Goal: Information Seeking & Learning: Find specific fact

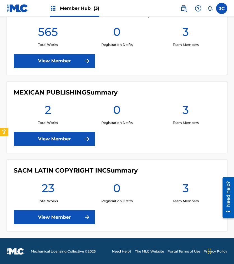
scroll to position [143, 0]
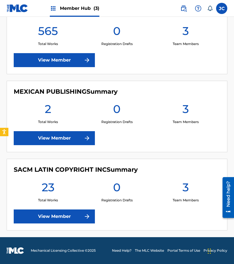
click at [83, 205] on div "SACM LATIN COPYRIGHT INC Summary 23 Total Works 0 Registration Drafts 3 Team Me…" at bounding box center [117, 195] width 221 height 72
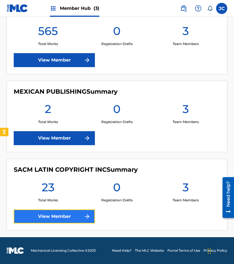
click at [80, 211] on link "View Member" at bounding box center [54, 217] width 81 height 14
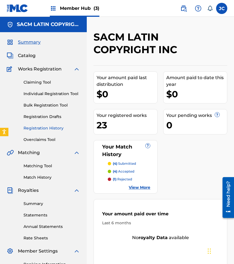
click at [50, 127] on link "Registration History" at bounding box center [52, 128] width 57 height 6
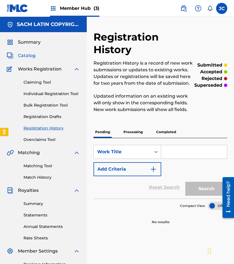
click at [28, 57] on span "Catalog" at bounding box center [27, 55] width 18 height 7
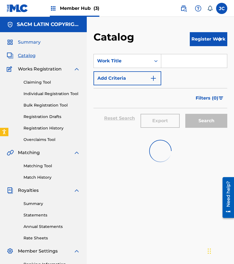
click at [29, 41] on span "Summary" at bounding box center [29, 42] width 23 height 7
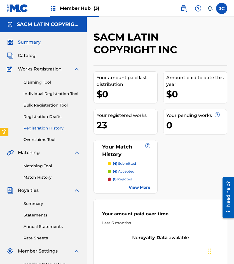
click at [42, 129] on link "Registration History" at bounding box center [52, 128] width 57 height 6
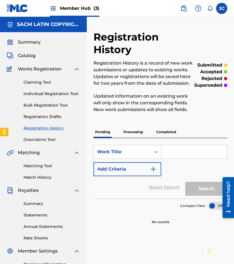
click at [129, 135] on p "Processing" at bounding box center [133, 132] width 23 height 12
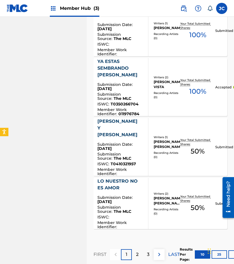
scroll to position [532, 0]
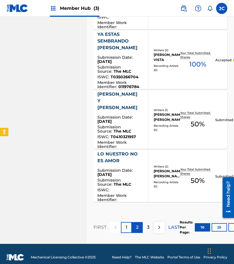
click at [139, 224] on p "2" at bounding box center [137, 227] width 3 height 7
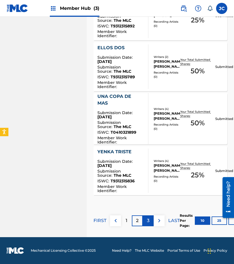
click at [149, 223] on p "3" at bounding box center [148, 221] width 3 height 7
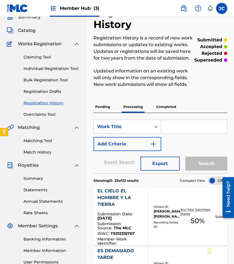
scroll to position [0, 0]
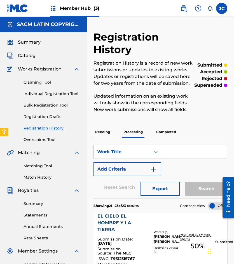
click at [19, 11] on img at bounding box center [18, 8] width 22 height 8
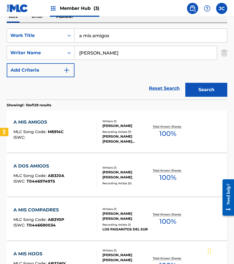
scroll to position [84, 0]
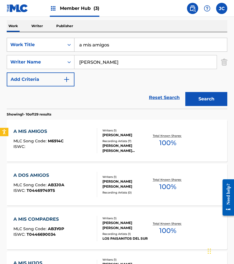
drag, startPoint x: 129, startPoint y: 43, endPoint x: 73, endPoint y: 38, distance: 56.2
click at [73, 39] on div "SearchWithCriteria1a1b8e13-5627-468c-870c-55d80c8ceab6 Work Title a mis amigos" at bounding box center [117, 45] width 221 height 14
type input "una sonrisa con cepillin"
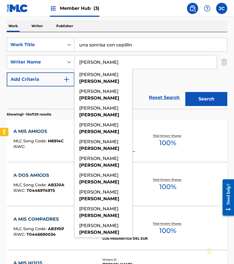
type input "[PERSON_NAME]"
click at [185, 92] on button "Search" at bounding box center [206, 99] width 42 height 14
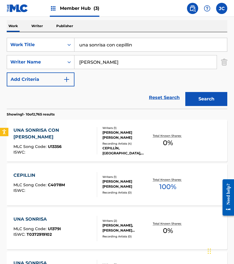
click at [117, 138] on div "[PERSON_NAME] [PERSON_NAME]" at bounding box center [125, 135] width 47 height 10
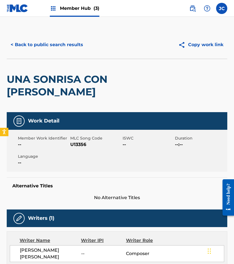
click at [76, 144] on span "U13356" at bounding box center [95, 144] width 51 height 7
copy span "U13356"
click at [67, 45] on button "< Back to public search results" at bounding box center [47, 45] width 80 height 14
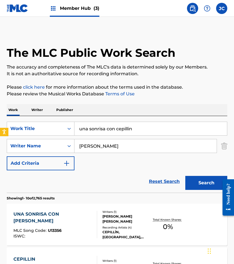
scroll to position [84, 0]
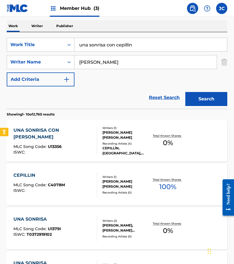
click at [134, 43] on input "una sonrisa con cepillin" at bounding box center [150, 44] width 153 height 13
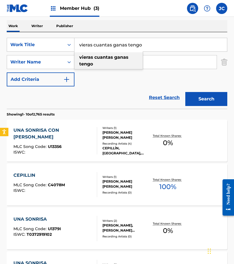
type input "vieras cuantas ganas tengo"
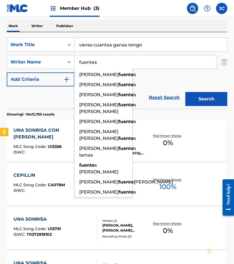
type input "fuentes"
click at [185, 92] on button "Search" at bounding box center [206, 99] width 42 height 14
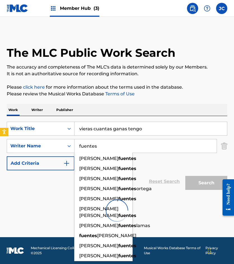
scroll to position [0, 0]
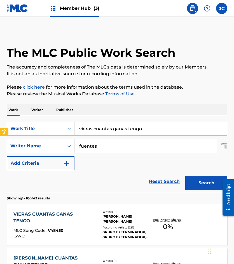
click at [162, 158] on div "SearchWithCriteria1a1b8e13-5627-468c-870c-55d80c8ceab6 Work Title vieras cuanta…" at bounding box center [117, 146] width 221 height 49
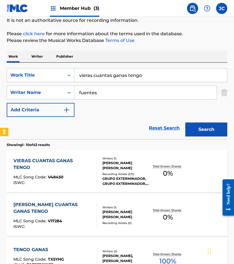
scroll to position [112, 0]
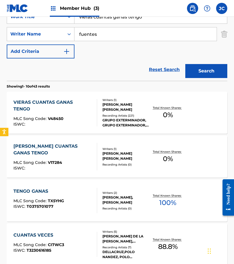
click at [105, 120] on div "GRUPO EXTERMINADOR, GRUPO EXTERMINADOR, [PERSON_NAME], [PERSON_NAME], GRUPO EXT…" at bounding box center [125, 123] width 47 height 10
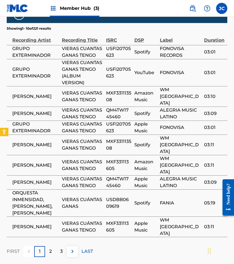
scroll to position [316, 0]
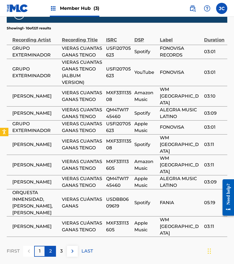
click at [53, 246] on div "2" at bounding box center [50, 251] width 11 height 11
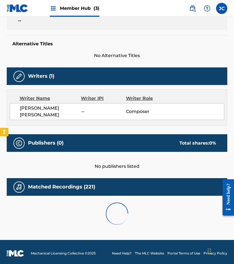
scroll to position [289, 0]
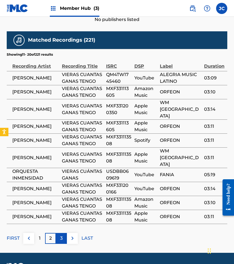
click at [60, 235] on p "3" at bounding box center [61, 238] width 3 height 7
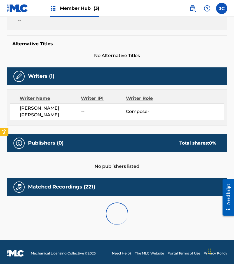
scroll to position [316, 0]
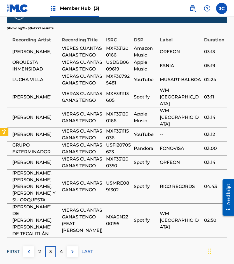
click at [13, 249] on p "FIRST" at bounding box center [13, 252] width 13 height 7
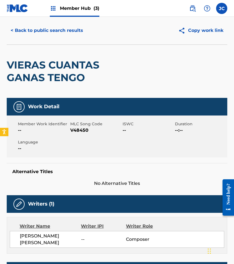
scroll to position [0, 0]
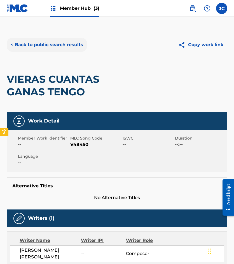
click at [59, 43] on button "< Back to public search results" at bounding box center [47, 45] width 80 height 14
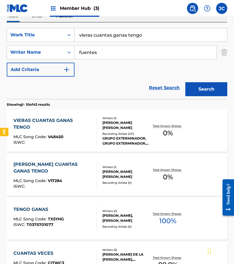
scroll to position [84, 0]
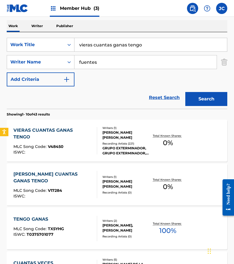
click at [151, 50] on input "vieras cuantas ganas tengo" at bounding box center [150, 44] width 153 height 13
click at [151, 48] on input "vieras cuantas ganas tengo" at bounding box center [150, 44] width 153 height 13
type input "soy al que mas recordaras"
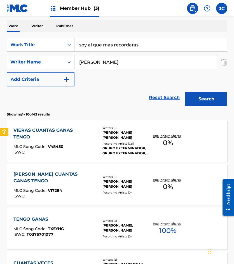
type input "[PERSON_NAME]"
click at [185, 92] on button "Search" at bounding box center [206, 99] width 42 height 14
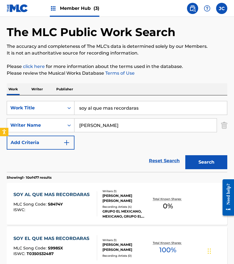
scroll to position [56, 0]
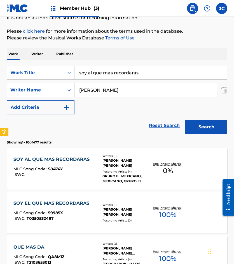
click at [97, 208] on div at bounding box center [94, 212] width 4 height 25
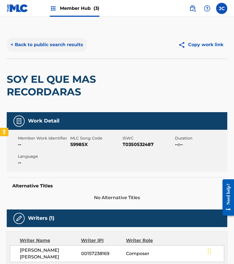
click at [58, 42] on button "< Back to public search results" at bounding box center [47, 45] width 80 height 14
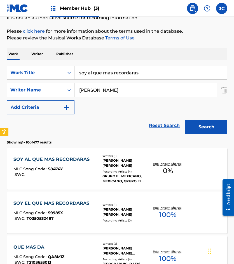
click at [94, 157] on div at bounding box center [94, 168] width 4 height 25
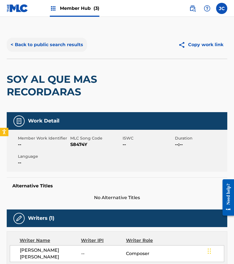
click at [63, 41] on button "< Back to public search results" at bounding box center [47, 45] width 80 height 14
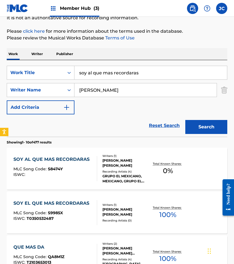
click at [46, 167] on span "MLC Song Code :" at bounding box center [30, 169] width 34 height 5
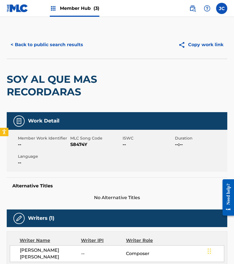
click at [71, 145] on span "S8474Y" at bounding box center [95, 144] width 51 height 7
copy span "S8474Y"
click at [63, 46] on button "< Back to public search results" at bounding box center [47, 45] width 80 height 14
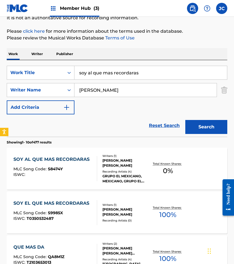
click at [88, 213] on div "MLC Song Code : S9985X" at bounding box center [52, 214] width 79 height 6
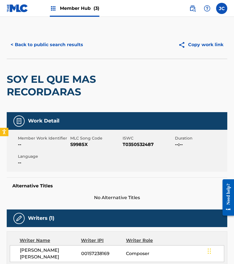
click at [82, 145] on span "S9985X" at bounding box center [95, 144] width 51 height 7
copy span "S9985X"
click at [60, 53] on div "< Back to public search results Copy work link" at bounding box center [117, 45] width 221 height 28
click at [65, 47] on button "< Back to public search results" at bounding box center [47, 45] width 80 height 14
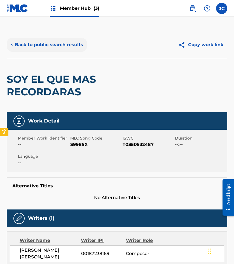
scroll to position [56, 0]
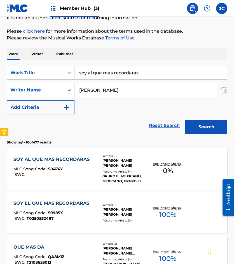
drag, startPoint x: 63, startPoint y: 123, endPoint x: 224, endPoint y: 64, distance: 171.6
click at [63, 123] on div "Reset Search Search" at bounding box center [117, 126] width 221 height 22
click at [146, 70] on input "soy al que mas recordaras" at bounding box center [150, 72] width 153 height 13
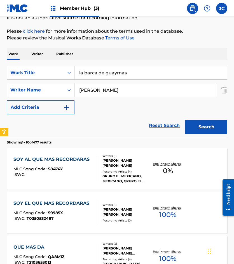
type input "la barca de guaymas"
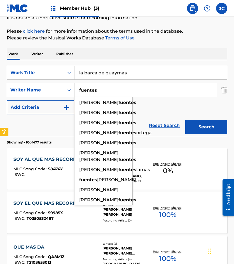
type input "fuentes"
click at [185, 120] on button "Search" at bounding box center [206, 127] width 42 height 14
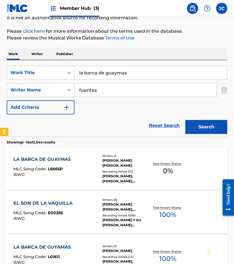
click at [146, 106] on div "SearchWithCriteria1a1b8e13-5627-468c-870c-55d80c8ceab6 Work Title la barca de g…" at bounding box center [117, 90] width 221 height 49
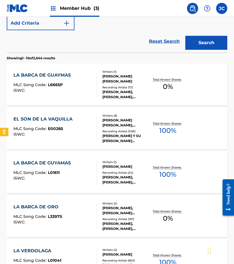
scroll to position [140, 0]
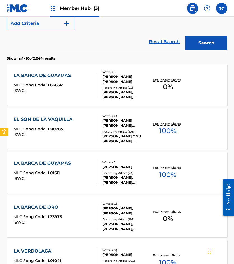
click at [50, 78] on div "LA BARCA DE GUAYMAS" at bounding box center [43, 75] width 60 height 7
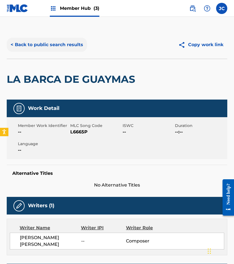
click at [26, 41] on button "< Back to public search results" at bounding box center [47, 45] width 80 height 14
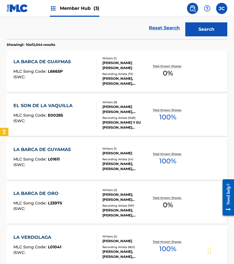
scroll to position [144, 0]
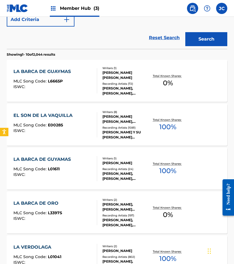
click at [81, 169] on div "LA BARCA DE GUYAMAS MLC Song Code : L01611 ISWC :" at bounding box center [55, 168] width 84 height 25
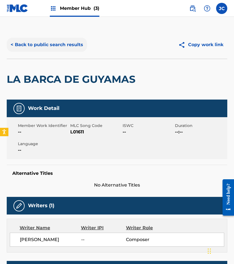
click at [55, 38] on button "< Back to public search results" at bounding box center [47, 45] width 80 height 14
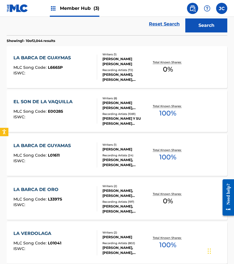
scroll to position [148, 0]
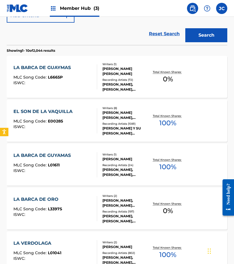
click at [96, 71] on div at bounding box center [94, 76] width 4 height 25
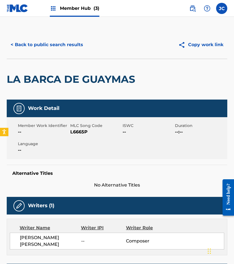
click at [83, 133] on span "L6665P" at bounding box center [95, 132] width 51 height 7
copy span "L6665P"
click at [63, 47] on button "< Back to public search results" at bounding box center [47, 45] width 80 height 14
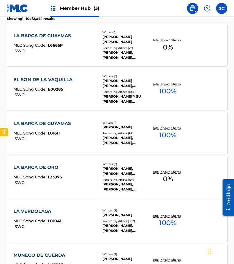
click at [67, 131] on div "MLC Song Code : L01611" at bounding box center [43, 134] width 60 height 6
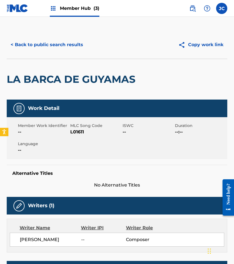
click at [82, 132] on span "L01611" at bounding box center [95, 132] width 51 height 7
copy span "L01611"
click at [29, 40] on button "< Back to public search results" at bounding box center [47, 45] width 80 height 14
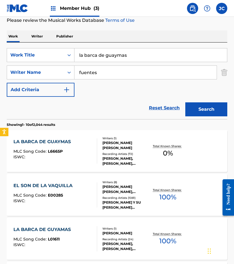
scroll to position [44, 0]
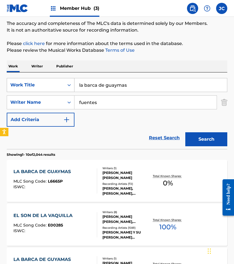
click at [40, 86] on div "SearchWithCriteria1a1b8e13-5627-468c-870c-55d80c8ceab6 Work Title la barca de g…" at bounding box center [117, 85] width 221 height 14
type input "la vetarrona"
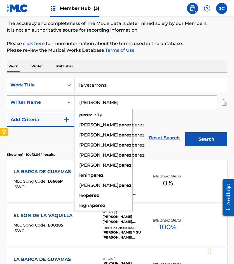
type input "[PERSON_NAME]"
click at [185, 132] on button "Search" at bounding box center [206, 139] width 42 height 14
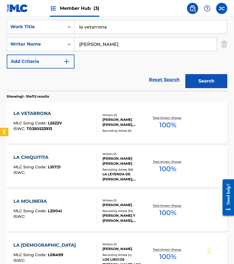
scroll to position [112, 0]
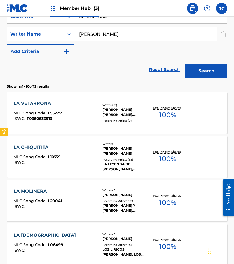
click at [64, 112] on div "LA VETARRONA MLC Song Code : L5522V ISWC : T0350533913" at bounding box center [55, 112] width 84 height 25
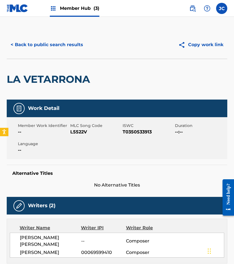
click at [85, 132] on span "L5522V" at bounding box center [95, 132] width 51 height 7
copy span "L5522V"
click at [60, 50] on button "< Back to public search results" at bounding box center [47, 45] width 80 height 14
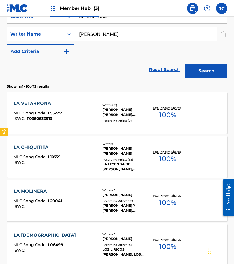
scroll to position [84, 0]
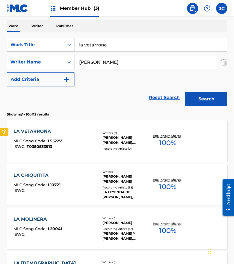
drag, startPoint x: 117, startPoint y: 44, endPoint x: 37, endPoint y: 51, distance: 80.3
click at [37, 51] on div "SearchWithCriteria1a1b8e13-5627-468c-870c-55d80c8ceab6 Work Title la vetarrona" at bounding box center [117, 45] width 221 height 14
type input "di que me quieres"
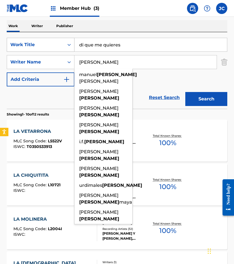
type input "[PERSON_NAME]"
click at [185, 92] on button "Search" at bounding box center [206, 99] width 42 height 14
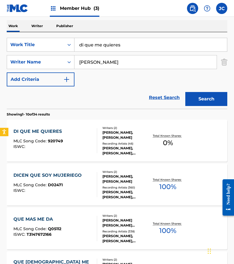
click at [87, 137] on div "DI QUE ME QUIERES MLC Song Code : 920749 ISWC :" at bounding box center [55, 140] width 84 height 25
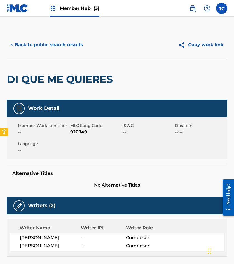
click at [79, 132] on span "920749" at bounding box center [95, 132] width 51 height 7
copy span "920749"
click at [38, 57] on div "< Back to public search results Copy work link" at bounding box center [117, 45] width 221 height 28
click at [49, 45] on button "< Back to public search results" at bounding box center [47, 45] width 80 height 14
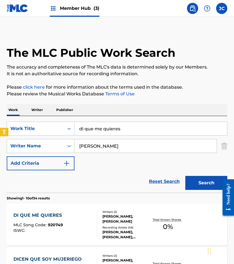
click at [132, 131] on input "di que me quieres" at bounding box center [150, 128] width 153 height 13
type input "el desinfle"
click at [185, 176] on button "Search" at bounding box center [206, 183] width 42 height 14
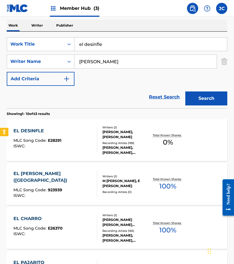
scroll to position [112, 0]
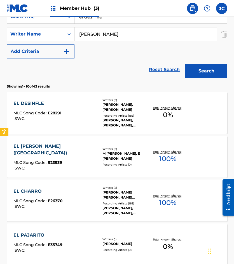
click at [91, 113] on div "EL DESINFLE MLC Song Code : E28291 ISWC :" at bounding box center [55, 112] width 84 height 25
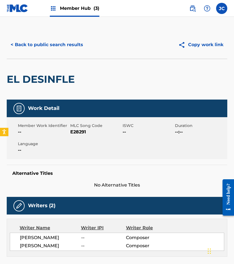
click at [72, 133] on span "E28291" at bounding box center [95, 132] width 51 height 7
copy span "E28291"
click at [46, 48] on button "< Back to public search results" at bounding box center [47, 45] width 80 height 14
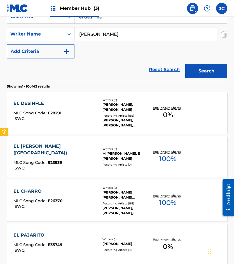
scroll to position [84, 0]
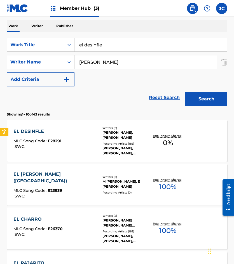
click at [116, 49] on input "el desinfle" at bounding box center [150, 44] width 153 height 13
type input "mexico mil novecientos siempr"
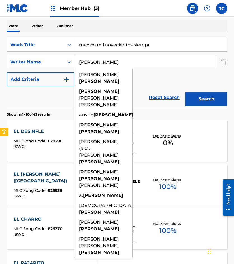
type input "[PERSON_NAME]"
click at [172, 47] on input "mexico mil novecientos siempr" at bounding box center [150, 44] width 153 height 13
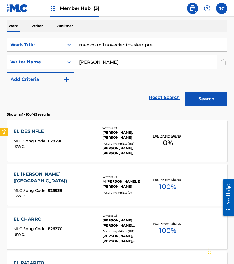
type input "mexico mil novecientos siempre"
click at [185, 92] on button "Search" at bounding box center [206, 99] width 42 height 14
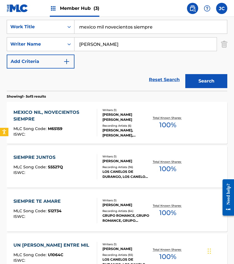
scroll to position [112, 0]
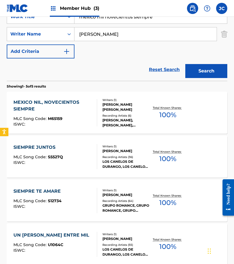
click at [75, 112] on div "MEXICO NIL, NOVECIENTOS SIEMPRE" at bounding box center [52, 105] width 79 height 13
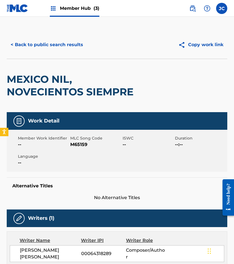
click at [76, 146] on span "M65159" at bounding box center [95, 144] width 51 height 7
copy span "M65159"
click at [44, 59] on div "MEXICO NIL, NOVECIENTOS SIEMPRE" at bounding box center [117, 85] width 221 height 53
click at [54, 50] on button "< Back to public search results" at bounding box center [47, 45] width 80 height 14
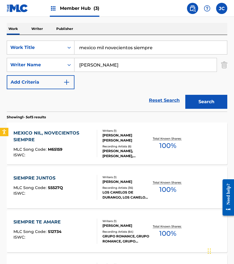
scroll to position [56, 0]
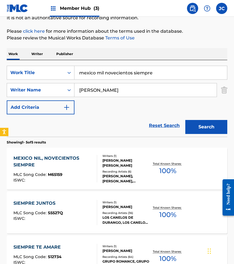
click at [174, 74] on input "mexico mil novecientos siempre" at bounding box center [150, 72] width 153 height 13
type input "la situacion"
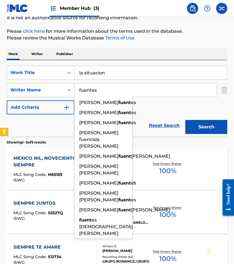
type input "fuentes"
click at [185, 120] on button "Search" at bounding box center [206, 127] width 42 height 14
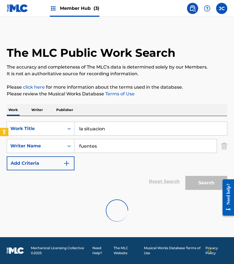
scroll to position [0, 0]
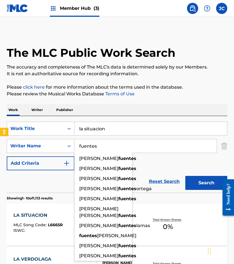
click at [153, 167] on div "SearchWithCriteria1a1b8e13-5627-468c-870c-55d80c8ceab6 Work Title la situacion …" at bounding box center [117, 146] width 221 height 49
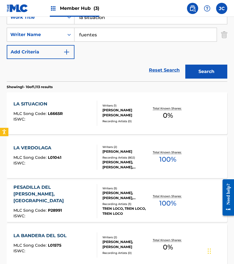
scroll to position [112, 0]
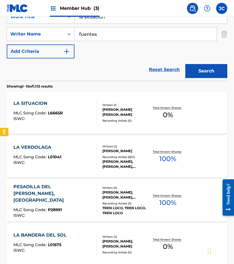
click at [118, 161] on div "[PERSON_NAME], [PERSON_NAME], [PERSON_NAME], [PERSON_NAME], [PERSON_NAME]" at bounding box center [125, 164] width 47 height 10
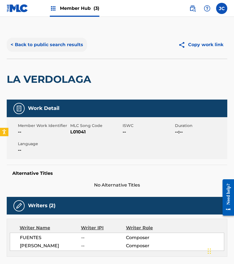
click at [71, 47] on button "< Back to public search results" at bounding box center [47, 45] width 80 height 14
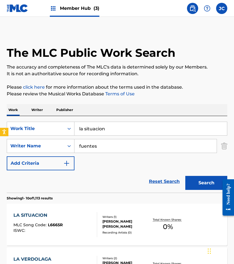
scroll to position [112, 0]
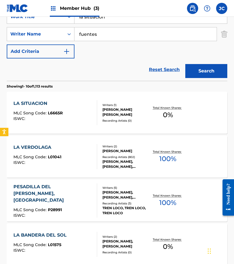
click at [75, 97] on div "LA SITUACION MLC Song Code : L6665R ISWC : Writers ( 1 ) [PERSON_NAME] [PERSON_…" at bounding box center [117, 113] width 221 height 42
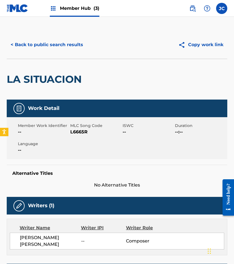
click at [83, 135] on span "L6665R" at bounding box center [95, 132] width 51 height 7
click at [82, 134] on span "L6665R" at bounding box center [95, 132] width 51 height 7
click at [59, 42] on button "< Back to public search results" at bounding box center [47, 45] width 80 height 14
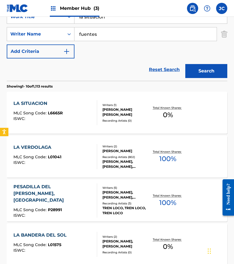
scroll to position [84, 0]
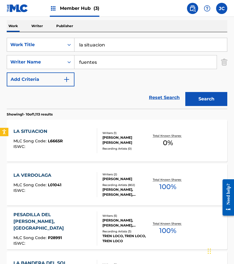
drag, startPoint x: 119, startPoint y: 43, endPoint x: 117, endPoint y: 33, distance: 10.2
click at [47, 48] on div "SearchWithCriteria1a1b8e13-5627-468c-870c-55d80c8ceab6 Work Title la situacion" at bounding box center [117, 45] width 221 height 14
type input "mi [PERSON_NAME]"
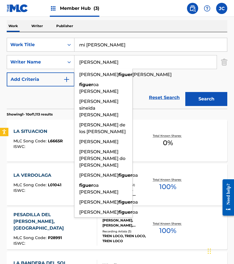
type input "[PERSON_NAME]"
click at [185, 92] on button "Search" at bounding box center [206, 99] width 42 height 14
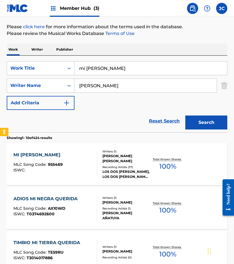
scroll to position [112, 0]
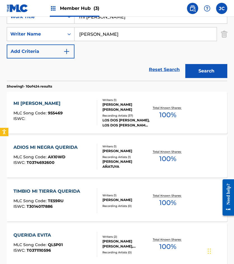
click at [63, 114] on div "MLC Song Code : 955469" at bounding box center [38, 114] width 50 height 6
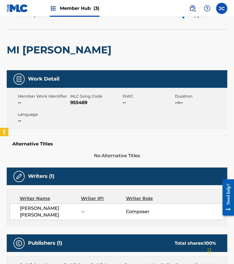
scroll to position [28, 0]
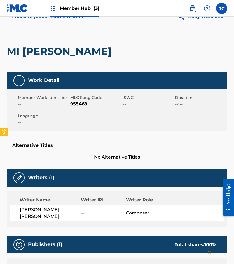
click at [73, 102] on span "955469" at bounding box center [95, 104] width 51 height 7
copy span "955469"
click at [42, 23] on button "< Back to public search results" at bounding box center [47, 17] width 80 height 14
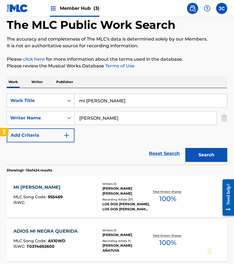
scroll to position [112, 0]
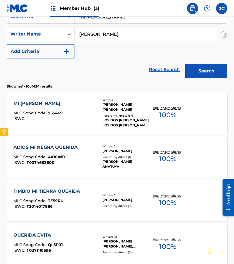
drag, startPoint x: 132, startPoint y: 19, endPoint x: 81, endPoint y: 24, distance: 50.3
click at [82, 24] on div "mi [PERSON_NAME]" at bounding box center [150, 17] width 153 height 14
type input "m"
type input "f"
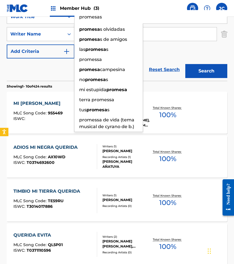
type input "promesas"
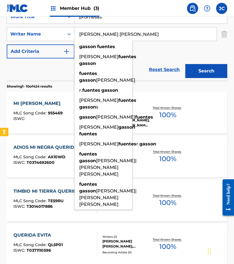
type input "[PERSON_NAME] [PERSON_NAME]"
click at [185, 64] on button "Search" at bounding box center [206, 71] width 42 height 14
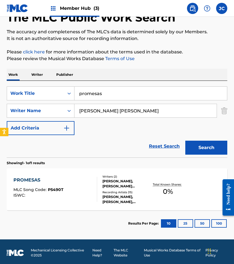
scroll to position [38, 0]
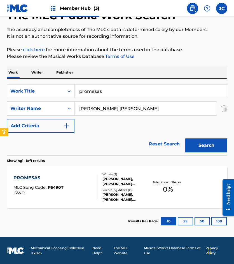
click at [102, 186] on div "Writers ( 2 ) [PERSON_NAME], [PERSON_NAME] [PERSON_NAME] Recording Artists ( 15…" at bounding box center [123, 188] width 52 height 30
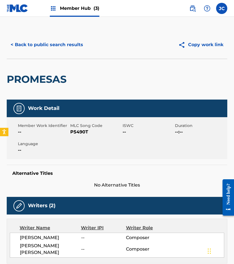
click at [82, 131] on span "P5490T" at bounding box center [95, 132] width 51 height 7
click at [65, 45] on button "< Back to public search results" at bounding box center [47, 45] width 80 height 14
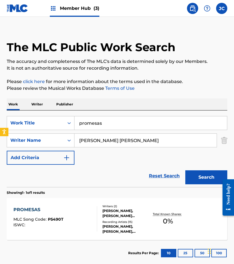
click at [146, 119] on input "promesas" at bounding box center [150, 122] width 153 height 13
type input "ya no quiero volverte a ver"
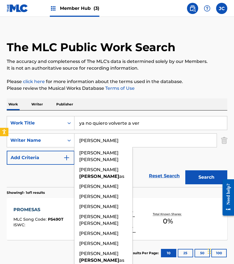
type input "[PERSON_NAME]"
click at [185, 171] on button "Search" at bounding box center [206, 178] width 42 height 14
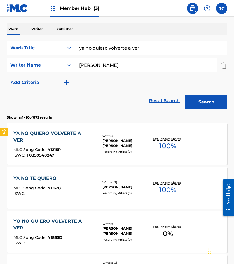
scroll to position [112, 0]
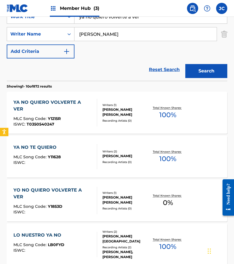
click at [105, 109] on div "[PERSON_NAME] [PERSON_NAME]" at bounding box center [125, 112] width 47 height 10
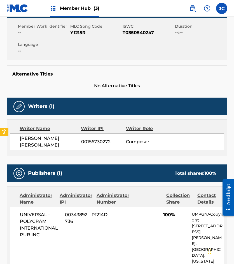
scroll to position [84, 0]
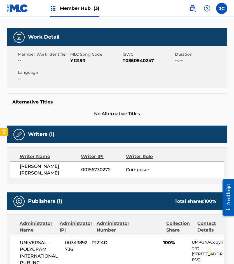
click at [75, 60] on span "Y1215R" at bounding box center [95, 60] width 51 height 7
click at [25, 82] on div "Member Work Identifier -- MLC Song Code Y1215R ISWC T0350540247 Duration --:-- …" at bounding box center [117, 67] width 221 height 42
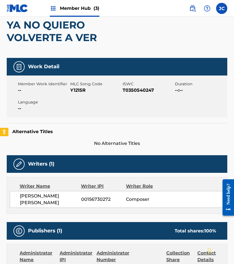
scroll to position [0, 0]
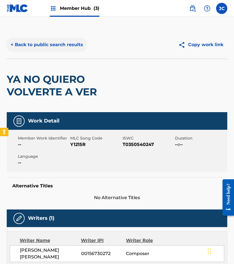
click at [58, 43] on button "< Back to public search results" at bounding box center [47, 45] width 80 height 14
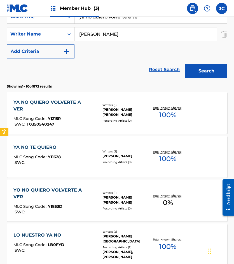
scroll to position [84, 0]
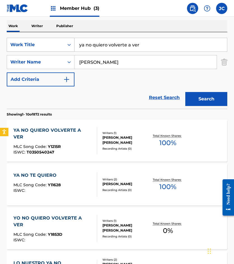
drag, startPoint x: 161, startPoint y: 45, endPoint x: 71, endPoint y: 43, distance: 90.2
click at [52, 48] on div "SearchWithCriteria1a1b8e13-5627-468c-870c-55d80c8ceab6 Work Title ya no quiero …" at bounding box center [117, 45] width 221 height 14
type input "no se porque no puedo"
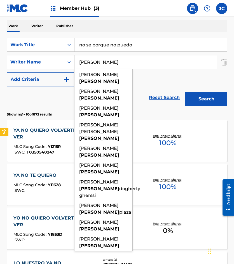
click at [185, 92] on button "Search" at bounding box center [206, 99] width 42 height 14
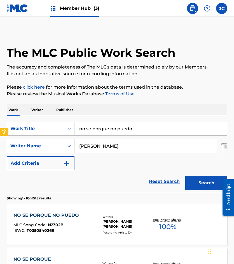
click at [111, 161] on div "SearchWithCriteria1a1b8e13-5627-468c-870c-55d80c8ceab6 Work Title no se porque …" at bounding box center [117, 146] width 221 height 49
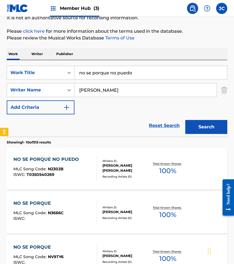
click at [46, 164] on div "NO SE PORQUE NO PUEDO MLC Song Code : N2302B ISWC : T0350540269" at bounding box center [47, 168] width 68 height 25
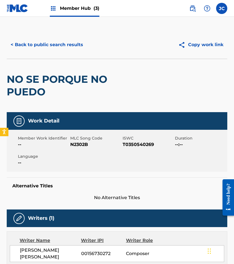
click at [81, 141] on span "N2302B" at bounding box center [95, 144] width 51 height 7
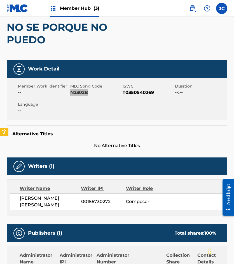
scroll to position [28, 0]
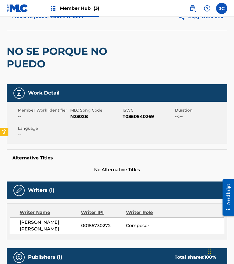
click at [65, 55] on h2 "NO SE PORQUE NO PUEDO" at bounding box center [73, 57] width 132 height 25
click at [64, 21] on button "< Back to public search results" at bounding box center [47, 17] width 80 height 14
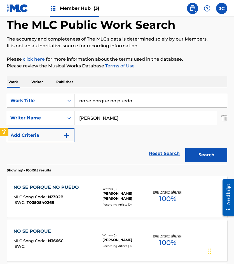
scroll to position [56, 0]
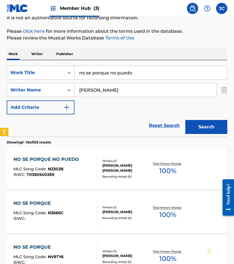
click at [152, 70] on input "no se porque no puedo" at bounding box center [150, 72] width 153 height 13
type input "a paso lento"
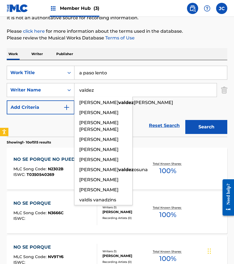
click at [185, 120] on button "Search" at bounding box center [206, 127] width 42 height 14
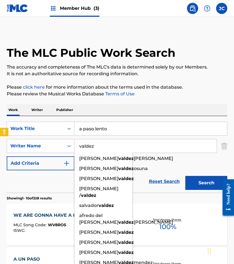
click at [152, 169] on div "SearchWithCriteria1a1b8e13-5627-468c-870c-55d80c8ceab6 Work Title a paso lento …" at bounding box center [117, 146] width 221 height 49
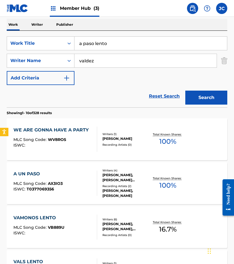
scroll to position [56, 0]
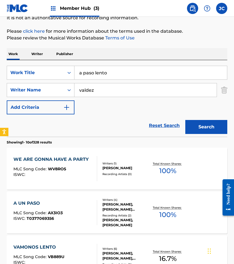
drag, startPoint x: 45, startPoint y: 126, endPoint x: 48, endPoint y: 126, distance: 3.1
click at [48, 126] on div "Reset Search Search" at bounding box center [117, 126] width 221 height 22
drag, startPoint x: 110, startPoint y: 93, endPoint x: 91, endPoint y: 90, distance: 18.8
click at [95, 92] on input "valdez" at bounding box center [145, 89] width 142 height 13
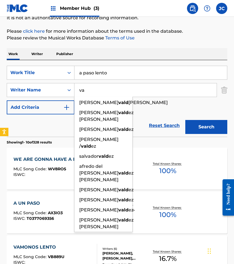
type input "v"
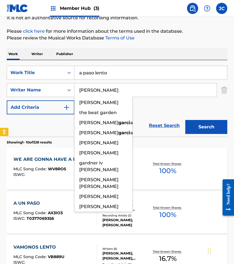
type input "[PERSON_NAME]"
click at [185, 120] on button "Search" at bounding box center [206, 127] width 42 height 14
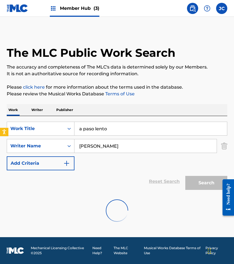
scroll to position [0, 0]
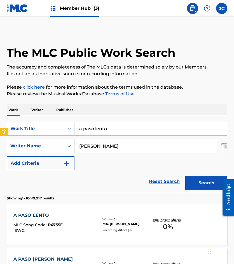
click at [133, 167] on div "SearchWithCriteria1a1b8e13-5627-468c-870c-55d80c8ceab6 Work Title a paso lento …" at bounding box center [117, 146] width 221 height 49
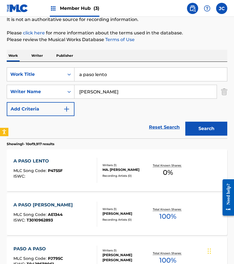
scroll to position [112, 0]
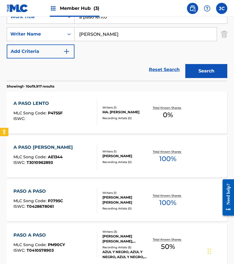
click at [89, 111] on div "A PASO LENTO MLC Song Code : P4755F ISWC :" at bounding box center [55, 112] width 84 height 25
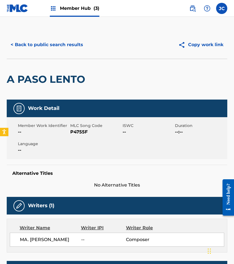
click at [77, 131] on span "P4755F" at bounding box center [95, 132] width 51 height 7
click at [37, 52] on div "< Back to public search results Copy work link" at bounding box center [117, 45] width 221 height 28
click at [45, 45] on button "< Back to public search results" at bounding box center [47, 45] width 80 height 14
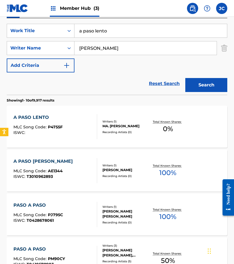
scroll to position [84, 0]
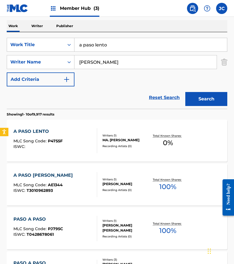
click at [125, 40] on input "a paso lento" at bounding box center [150, 44] width 153 height 13
click at [124, 40] on input "a paso lento" at bounding box center [150, 44] width 153 height 13
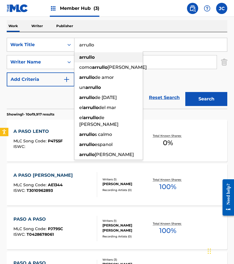
type input "arrullo"
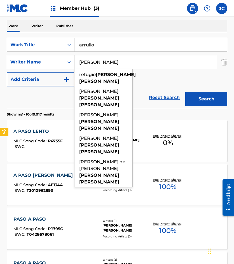
click at [185, 92] on button "Search" at bounding box center [206, 99] width 42 height 14
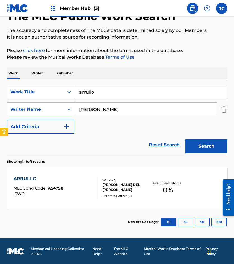
scroll to position [38, 0]
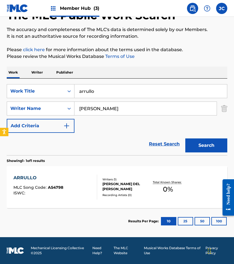
drag, startPoint x: 98, startPoint y: 109, endPoint x: 149, endPoint y: 111, distance: 50.7
click at [149, 111] on input "[PERSON_NAME]" at bounding box center [145, 108] width 142 height 13
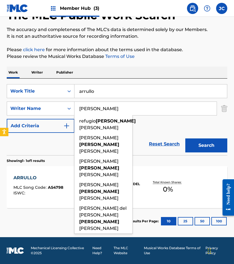
type input "[PERSON_NAME]"
click at [185, 139] on button "Search" at bounding box center [206, 146] width 42 height 14
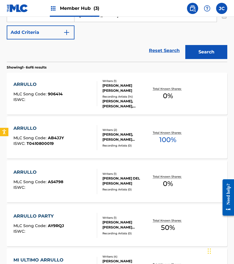
scroll to position [140, 0]
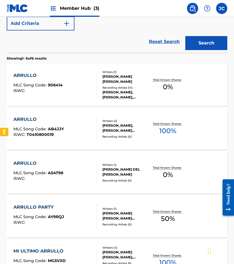
click at [130, 82] on div "Writers ( 1 ) [PERSON_NAME] [PERSON_NAME] Recording Artists ( 14 ) [PERSON_NAME…" at bounding box center [123, 85] width 52 height 30
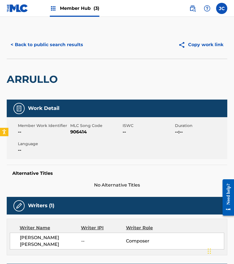
click at [75, 130] on span "906414" at bounding box center [95, 132] width 51 height 7
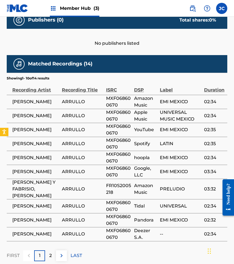
scroll to position [283, 0]
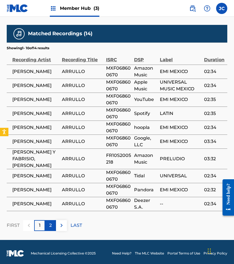
click at [51, 227] on div "2" at bounding box center [50, 225] width 11 height 11
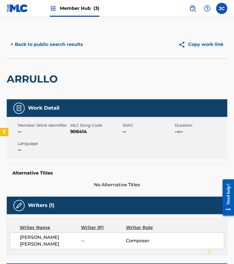
scroll to position [0, 0]
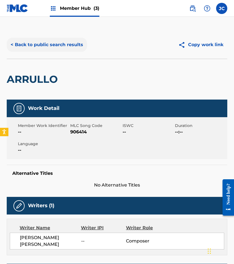
click at [64, 48] on button "< Back to public search results" at bounding box center [47, 45] width 80 height 14
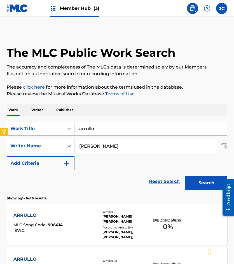
scroll to position [172, 0]
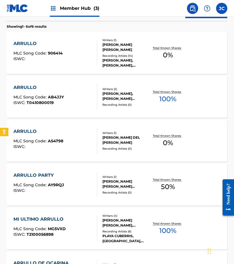
click at [58, 137] on div "ARRULLO MLC Song Code : A54798 ISWC :" at bounding box center [38, 140] width 50 height 25
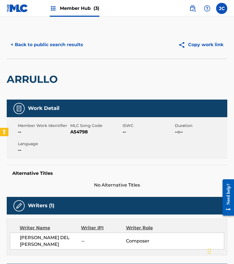
click at [78, 131] on span "A54798" at bounding box center [95, 132] width 51 height 7
click at [72, 45] on button "< Back to public search results" at bounding box center [47, 45] width 80 height 14
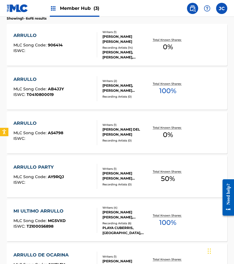
scroll to position [148, 0]
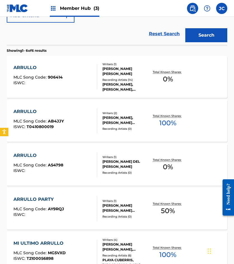
click at [4, 102] on div "The MLC Public Work Search The accuracy and completeness of The MLC's data is d…" at bounding box center [117, 113] width 234 height 461
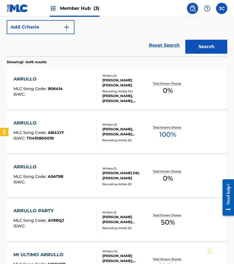
scroll to position [140, 0]
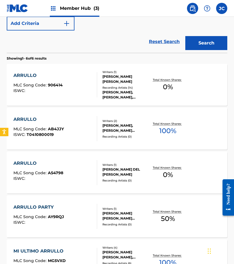
click at [59, 87] on span "906414" at bounding box center [55, 85] width 15 height 5
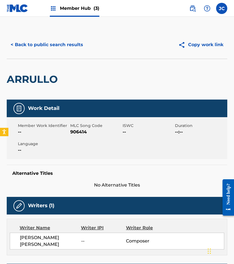
click at [78, 130] on span "906414" at bounding box center [95, 132] width 51 height 7
drag, startPoint x: 101, startPoint y: 135, endPoint x: 88, endPoint y: 117, distance: 22.9
click at [102, 135] on span "906414" at bounding box center [95, 132] width 51 height 7
click at [62, 39] on button "< Back to public search results" at bounding box center [47, 45] width 80 height 14
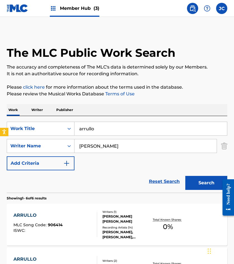
scroll to position [172, 0]
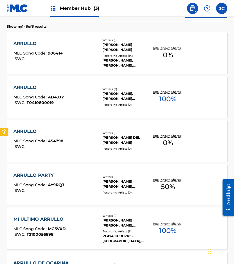
click at [75, 135] on div "ARRULLO MLC Song Code : A54798 ISWC :" at bounding box center [55, 140] width 84 height 25
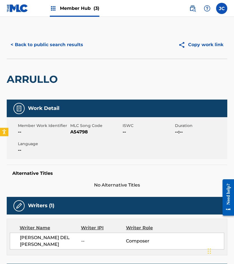
click at [77, 131] on span "A54798" at bounding box center [95, 132] width 51 height 7
click at [67, 47] on button "< Back to public search results" at bounding box center [47, 45] width 80 height 14
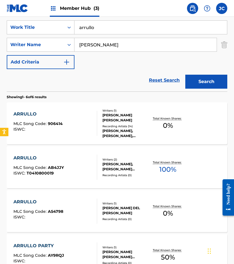
scroll to position [92, 0]
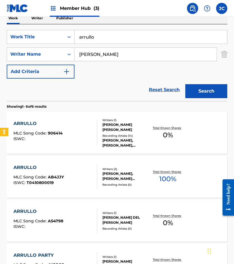
drag, startPoint x: 15, startPoint y: 35, endPoint x: 1, endPoint y: 32, distance: 14.3
click at [4, 34] on div "The MLC Public Work Search The accuracy and completeness of The MLC's data is d…" at bounding box center [117, 169] width 234 height 461
type input "hoy mi vida es mia"
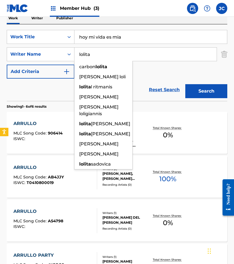
type input "lolita"
click at [185, 84] on button "Search" at bounding box center [206, 91] width 42 height 14
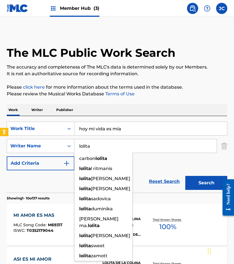
click at [155, 162] on div "SearchWithCriteria1a1b8e13-5627-468c-870c-55d80c8ceab6 Work Title hoy mi vida e…" at bounding box center [117, 146] width 221 height 49
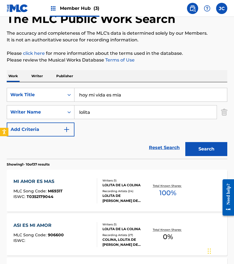
scroll to position [28, 0]
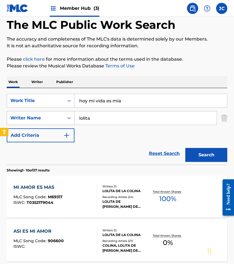
drag, startPoint x: 105, startPoint y: 120, endPoint x: 32, endPoint y: 113, distance: 73.4
click at [33, 116] on div "SearchWithCriteriad4e4e140-e487-4f27-8530-684dc5dd1349 Writer Name [PERSON_NAME]" at bounding box center [117, 118] width 221 height 14
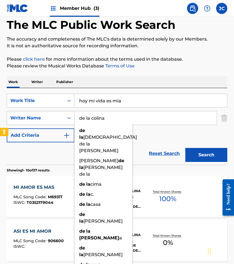
type input "de la colina"
click at [185, 148] on button "Search" at bounding box center [206, 155] width 42 height 14
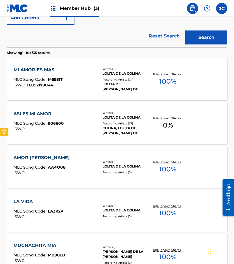
scroll to position [128, 0]
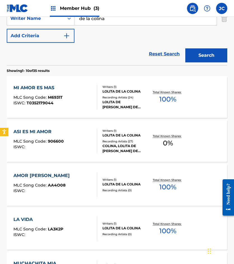
click at [126, 90] on div "LOLITA DE LA COLINA" at bounding box center [125, 91] width 47 height 5
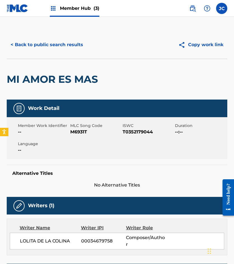
click at [70, 53] on div "< Back to public search results Copy work link" at bounding box center [117, 45] width 221 height 28
click at [71, 45] on button "< Back to public search results" at bounding box center [47, 45] width 80 height 14
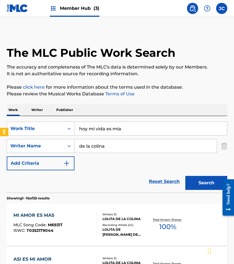
scroll to position [160, 0]
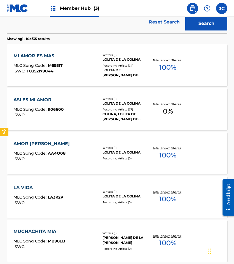
click at [108, 105] on div "LOLITA DE LA COLINA" at bounding box center [125, 103] width 47 height 5
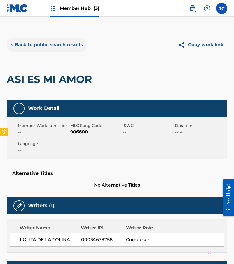
click at [74, 50] on button "< Back to public search results" at bounding box center [47, 45] width 80 height 14
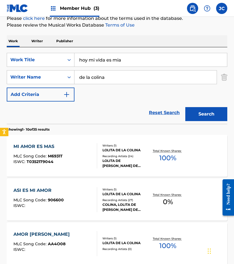
scroll to position [16, 0]
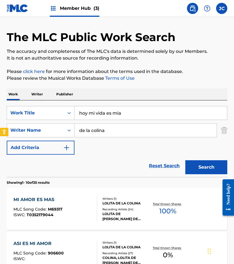
click at [131, 102] on div "SearchWithCriteria1a1b8e13-5627-468c-870c-55d80c8ceab6 Work Title hoy mi vida e…" at bounding box center [117, 139] width 221 height 77
click at [141, 116] on input "hoy mi vida es mia" at bounding box center [150, 112] width 153 height 13
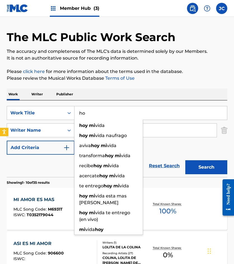
type input "h"
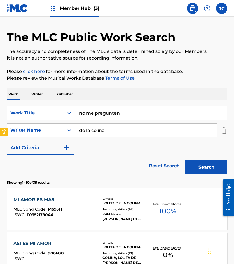
click at [185, 160] on button "Search" at bounding box center [206, 167] width 42 height 14
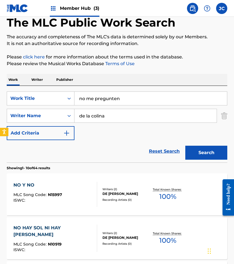
scroll to position [28, 0]
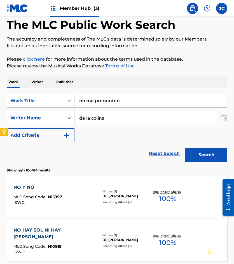
click at [73, 36] on div "The MLC Public Work Search" at bounding box center [117, 22] width 221 height 38
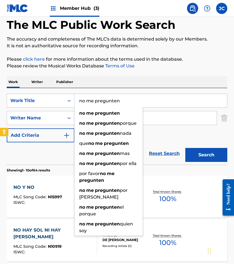
drag, startPoint x: 134, startPoint y: 102, endPoint x: 77, endPoint y: 100, distance: 57.2
click at [60, 106] on div "SearchWithCriteria1a1b8e13-5627-468c-870c-55d80c8ceab6 Work Title no me pregunt…" at bounding box center [117, 101] width 221 height 14
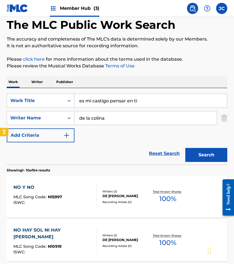
type input "es mi castigo pensar en ti"
type input "reyes"
click at [185, 148] on button "Search" at bounding box center [206, 155] width 42 height 14
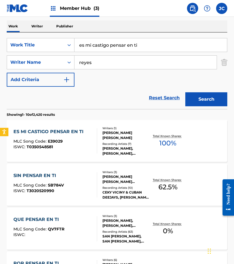
scroll to position [84, 0]
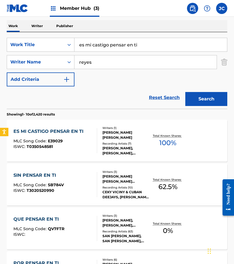
click at [99, 135] on div "Writers ( 1 ) [PERSON_NAME] [PERSON_NAME] Recording Artists ( 7 ) [PERSON_NAME]…" at bounding box center [123, 141] width 52 height 30
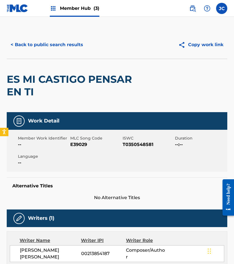
click at [77, 141] on span "MLC Song Code" at bounding box center [95, 139] width 51 height 6
click at [78, 143] on span "E39029" at bounding box center [95, 144] width 51 height 7
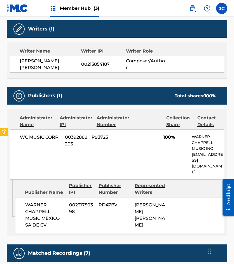
scroll to position [196, 0]
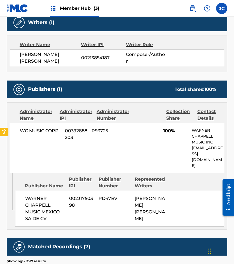
click at [62, 86] on h5 "Publishers (1)" at bounding box center [45, 89] width 34 height 6
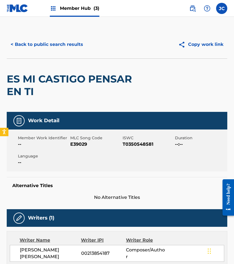
scroll to position [0, 0]
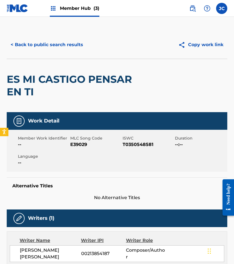
click at [67, 42] on button "< Back to public search results" at bounding box center [47, 45] width 80 height 14
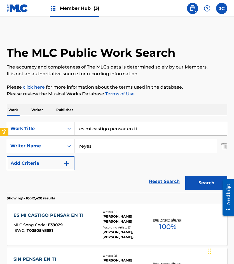
scroll to position [84, 0]
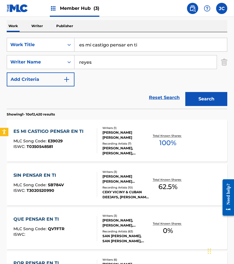
click at [165, 47] on input "es mi castigo pensar en ti" at bounding box center [150, 44] width 153 height 13
type input "las [PERSON_NAME] de mi [PERSON_NAME]"
click at [185, 92] on button "Search" at bounding box center [206, 99] width 42 height 14
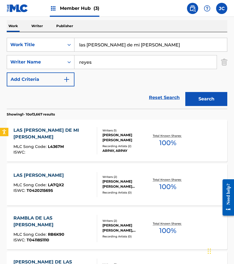
click at [78, 145] on div "MLC Song Code : L4367M" at bounding box center [52, 148] width 79 height 6
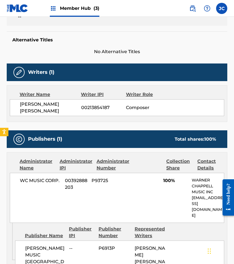
scroll to position [90, 0]
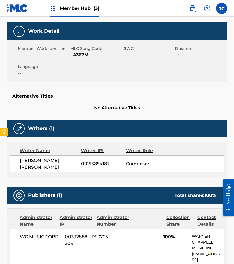
click at [80, 53] on span "L4367M" at bounding box center [95, 55] width 51 height 7
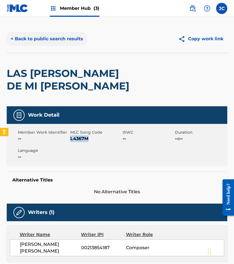
click at [55, 39] on button "< Back to public search results" at bounding box center [47, 39] width 80 height 14
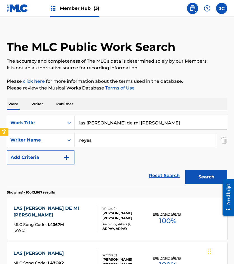
scroll to position [84, 0]
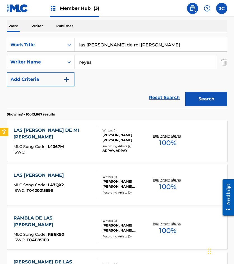
drag, startPoint x: 141, startPoint y: 41, endPoint x: 1, endPoint y: 53, distance: 140.2
click at [1, 53] on div "The MLC Public Work Search The accuracy and completeness of The MLC's data is d…" at bounding box center [117, 267] width 234 height 640
type input "solo recuerdos"
click at [185, 92] on button "Search" at bounding box center [206, 99] width 42 height 14
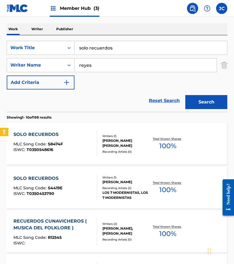
scroll to position [112, 0]
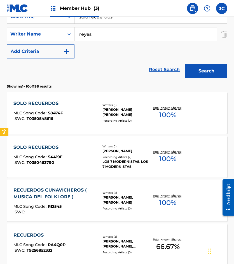
click at [69, 109] on div "SOLO RECUERDOS MLC Song Code : S8474F ISWC : T0350548616" at bounding box center [55, 112] width 84 height 25
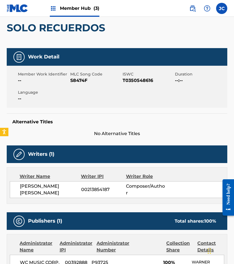
scroll to position [24, 0]
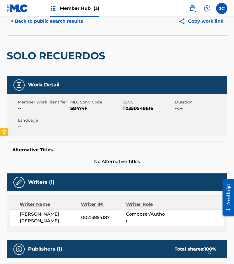
click at [83, 108] on span "S8474F" at bounding box center [95, 108] width 51 height 7
click at [43, 22] on button "< Back to public search results" at bounding box center [47, 21] width 80 height 14
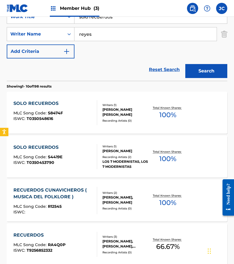
drag, startPoint x: 125, startPoint y: 19, endPoint x: 11, endPoint y: 26, distance: 115.0
click at [11, 26] on div "SearchWithCriteria1a1b8e13-5627-468c-870c-55d80c8ceab6 Work Title solo recuerdo…" at bounding box center [117, 34] width 221 height 49
type input "cosas pasadas"
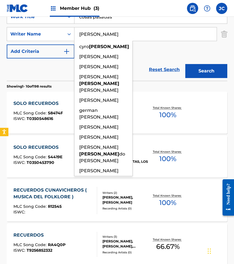
type input "[PERSON_NAME]"
click at [185, 64] on button "Search" at bounding box center [206, 71] width 42 height 14
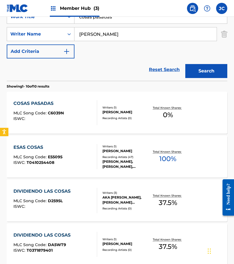
click at [113, 115] on div "Writers ( 1 ) [PERSON_NAME] Recording Artists ( 0 )" at bounding box center [123, 113] width 52 height 15
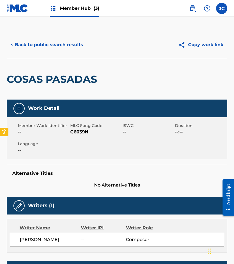
click at [81, 129] on span "MLC Song Code" at bounding box center [95, 126] width 51 height 6
click at [80, 132] on span "C6039N" at bounding box center [95, 132] width 51 height 7
drag, startPoint x: 48, startPoint y: 44, endPoint x: 104, endPoint y: 1, distance: 71.3
click at [48, 44] on button "< Back to public search results" at bounding box center [47, 45] width 80 height 14
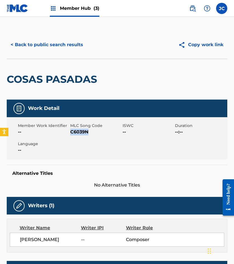
scroll to position [112, 0]
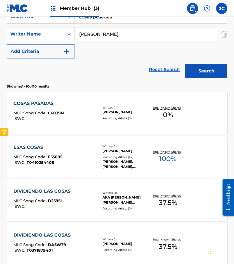
drag, startPoint x: 124, startPoint y: 19, endPoint x: 11, endPoint y: 22, distance: 113.2
click at [11, 22] on div "SearchWithCriteria1a1b8e13-5627-468c-870c-55d80c8ceab6 Work Title cosas pasadas" at bounding box center [117, 17] width 221 height 14
type input "[PERSON_NAME]"
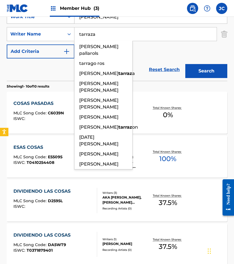
type input "tarraza"
click at [185, 64] on button "Search" at bounding box center [206, 71] width 42 height 14
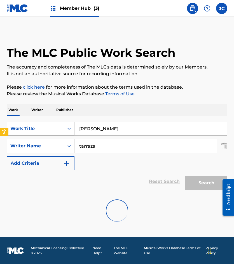
scroll to position [0, 0]
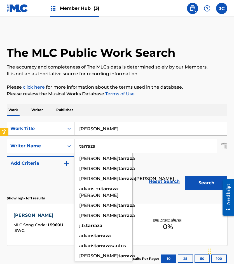
click at [156, 163] on div "SearchWithCriteria1a1b8e13-5627-468c-870c-55d80c8ceab6 Work Title [PERSON_NAME]…" at bounding box center [117, 146] width 221 height 49
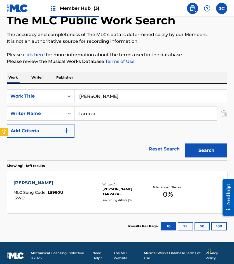
scroll to position [38, 0]
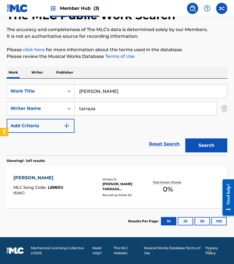
click at [64, 182] on div "[PERSON_NAME] MLC Song Code : L5960U ISWC :" at bounding box center [55, 187] width 84 height 25
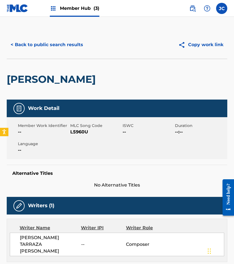
click at [83, 132] on span "L5960U" at bounding box center [95, 132] width 51 height 7
click at [63, 50] on button "< Back to public search results" at bounding box center [47, 45] width 80 height 14
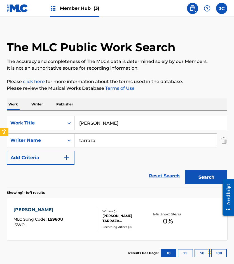
drag, startPoint x: 127, startPoint y: 127, endPoint x: 52, endPoint y: 121, distance: 74.4
click at [52, 122] on div "SearchWithCriteria1a1b8e13-5627-468c-870c-55d80c8ceab6 Work Title [PERSON_NAME]" at bounding box center [117, 123] width 221 height 14
type input "he perdido la memoria"
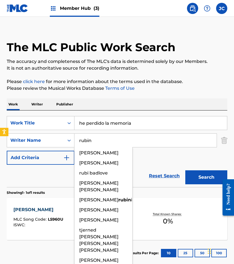
type input "rubin"
click at [185, 171] on button "Search" at bounding box center [206, 178] width 42 height 14
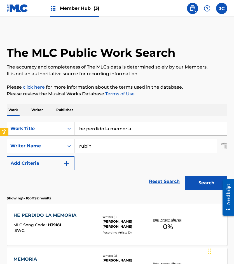
click at [154, 172] on div "Reset Search Search" at bounding box center [117, 182] width 221 height 22
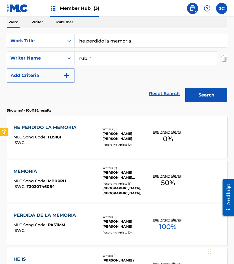
scroll to position [112, 0]
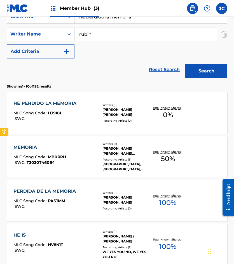
click at [64, 108] on div "HE PERDIDO LA MEMORIA MLC Song Code : H39181 ISWC :" at bounding box center [46, 112] width 66 height 25
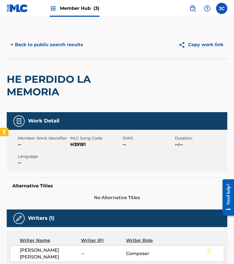
click at [83, 146] on span "H39181" at bounding box center [95, 144] width 51 height 7
click at [81, 143] on span "H39181" at bounding box center [95, 144] width 51 height 7
click at [40, 42] on button "< Back to public search results" at bounding box center [47, 45] width 80 height 14
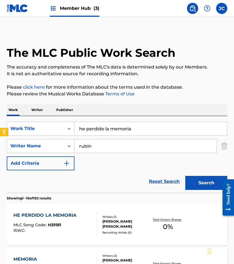
scroll to position [112, 0]
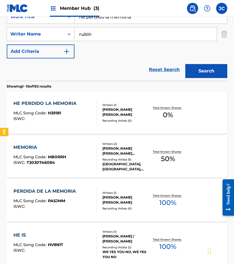
click at [143, 20] on input "he perdido la memoria" at bounding box center [150, 16] width 153 height 13
type input "licha y [PERSON_NAME]"
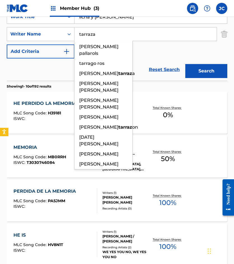
type input "tarraza"
click at [185, 64] on button "Search" at bounding box center [206, 71] width 42 height 14
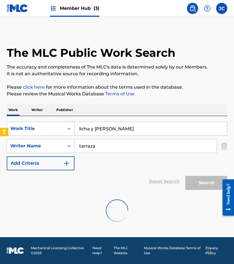
scroll to position [0, 0]
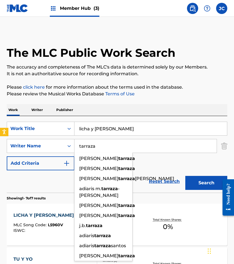
click at [160, 164] on div "SearchWithCriteria1a1b8e13-5627-468c-870c-55d80c8ceab6 Work Title licha y [PERS…" at bounding box center [117, 146] width 221 height 49
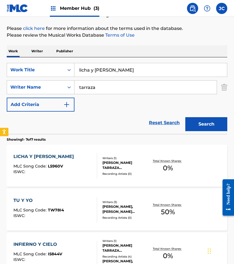
scroll to position [140, 0]
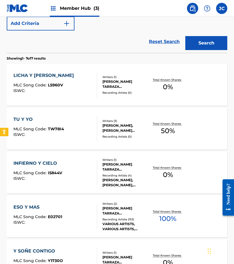
click at [37, 77] on div "LICHA Y [PERSON_NAME]" at bounding box center [44, 75] width 63 height 7
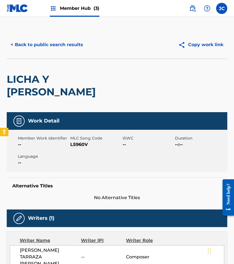
click at [70, 141] on span "L5960V" at bounding box center [95, 144] width 51 height 7
click at [77, 141] on span "L5960V" at bounding box center [95, 144] width 51 height 7
click at [48, 47] on button "< Back to public search results" at bounding box center [47, 45] width 80 height 14
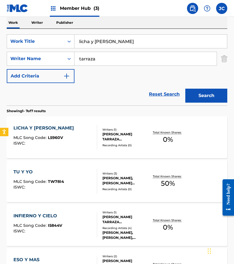
scroll to position [88, 0]
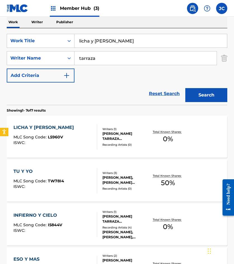
click at [113, 50] on div "SearchWithCriteria1a1b8e13-5627-468c-870c-55d80c8ceab6 Work Title licha y [PERS…" at bounding box center [117, 58] width 221 height 49
click at [111, 43] on input "licha y [PERSON_NAME]" at bounding box center [150, 40] width 153 height 13
paste input "N3491Y"
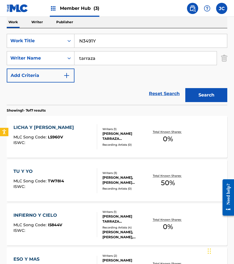
type input "N3491Y"
click at [66, 44] on div "Search Form" at bounding box center [69, 41] width 10 height 10
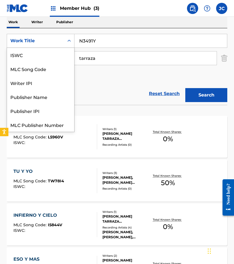
scroll to position [14, 0]
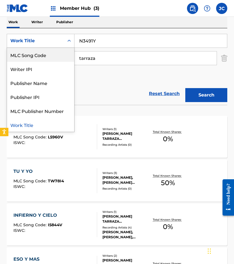
click at [51, 60] on div "MLC Song Code" at bounding box center [40, 55] width 67 height 14
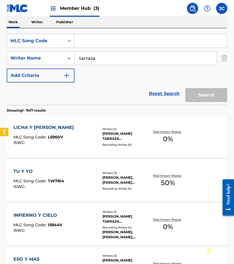
drag, startPoint x: 75, startPoint y: 50, endPoint x: 89, endPoint y: 41, distance: 15.9
click at [89, 41] on input "Search Form" at bounding box center [150, 40] width 153 height 13
paste input "N3491Y"
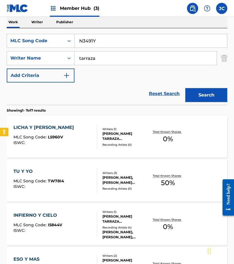
type input "N3491Y"
click at [185, 88] on button "Search" at bounding box center [206, 95] width 42 height 14
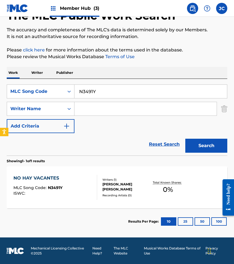
scroll to position [38, 0]
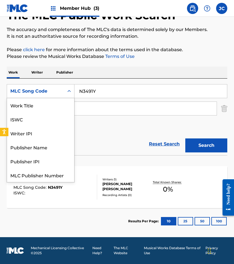
click at [60, 93] on div "MLC Song Code" at bounding box center [35, 91] width 50 height 7
click at [51, 108] on div "Work Title" at bounding box center [40, 105] width 67 height 14
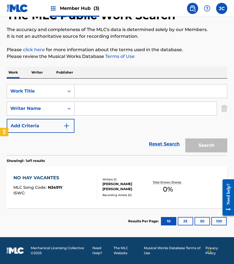
click at [96, 92] on input "Search Form" at bounding box center [150, 91] width 153 height 13
click at [98, 88] on input "no hay vcante" at bounding box center [150, 91] width 153 height 13
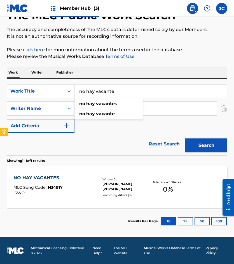
type input "no hay vacante"
click at [129, 146] on div "Reset Search Search" at bounding box center [117, 144] width 221 height 22
click at [118, 109] on input "Search Form" at bounding box center [145, 108] width 142 height 13
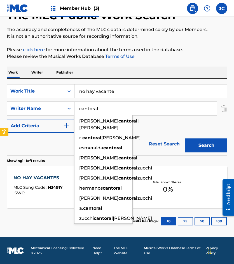
type input "cantoral"
click at [185, 139] on button "Search" at bounding box center [206, 146] width 42 height 14
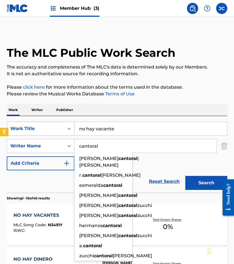
click at [19, 127] on div "Work Title" at bounding box center [35, 128] width 50 height 7
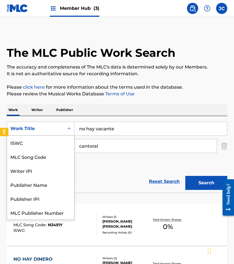
scroll to position [14, 0]
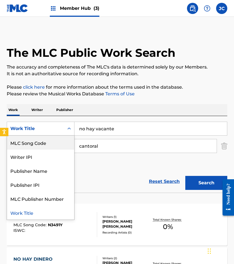
click at [37, 145] on div "MLC Song Code" at bounding box center [40, 143] width 67 height 14
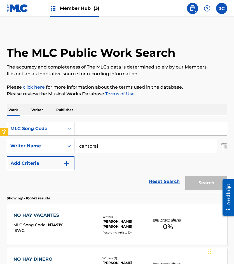
click at [106, 131] on input "Search Form" at bounding box center [150, 128] width 153 height 13
paste input "C2051G"
type input "C2051G"
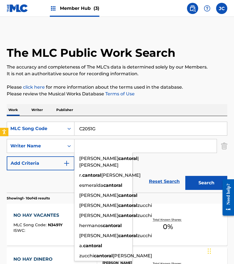
click at [185, 176] on button "Search" at bounding box center [206, 183] width 42 height 14
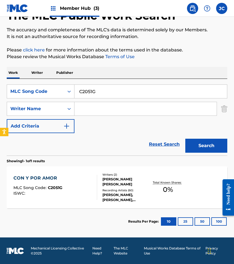
scroll to position [38, 0]
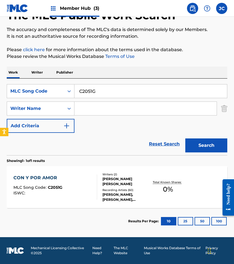
click at [142, 193] on div "[PERSON_NAME], [PERSON_NAME], [PERSON_NAME], [PERSON_NAME], [PERSON_NAME]" at bounding box center [125, 197] width 47 height 10
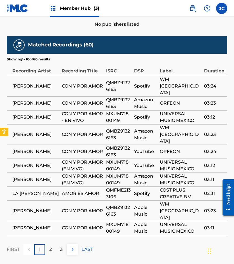
scroll to position [281, 0]
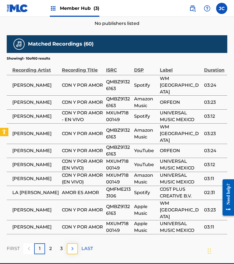
click at [71, 246] on img at bounding box center [72, 249] width 7 height 7
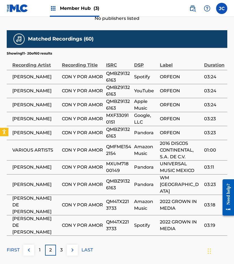
scroll to position [287, 0]
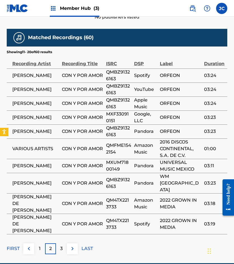
click at [24, 194] on span "[PERSON_NAME] DE [PERSON_NAME]" at bounding box center [35, 204] width 47 height 20
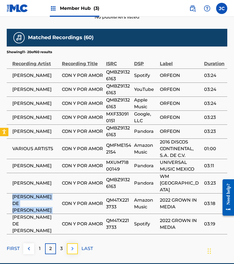
click at [73, 246] on img at bounding box center [72, 249] width 7 height 7
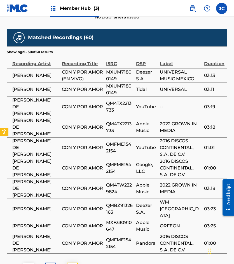
click at [73, 264] on img at bounding box center [72, 268] width 7 height 7
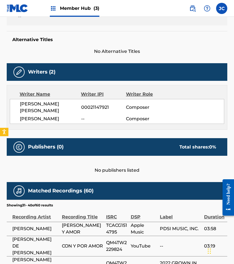
scroll to position [281, 0]
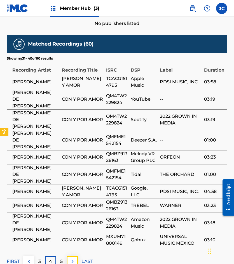
click at [73, 258] on img at bounding box center [72, 261] width 7 height 7
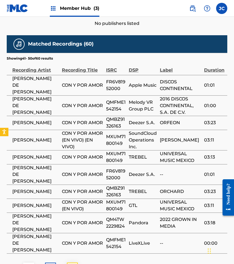
click at [73, 264] on img at bounding box center [72, 268] width 7 height 7
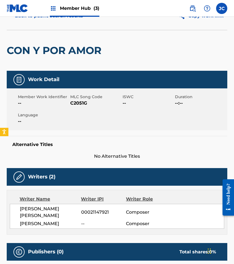
scroll to position [0, 0]
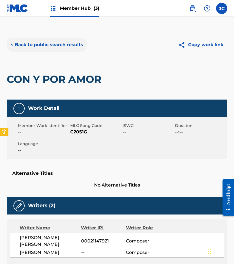
click at [67, 49] on button "< Back to public search results" at bounding box center [47, 45] width 80 height 14
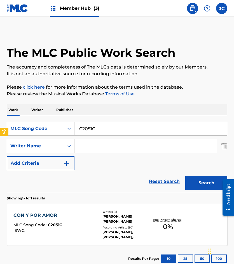
scroll to position [6, 0]
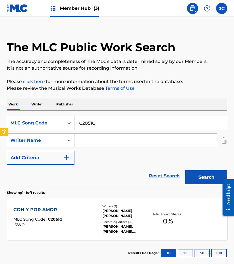
click at [117, 124] on input "C2051G" at bounding box center [150, 122] width 153 height 13
paste input "E39149"
click at [185, 171] on button "Search" at bounding box center [206, 178] width 42 height 14
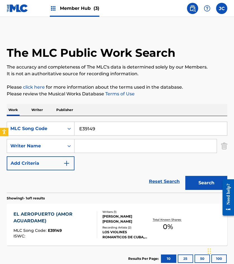
click at [101, 132] on input "E39149" at bounding box center [150, 128] width 153 height 13
paste input "902901"
click at [185, 176] on button "Search" at bounding box center [206, 183] width 42 height 14
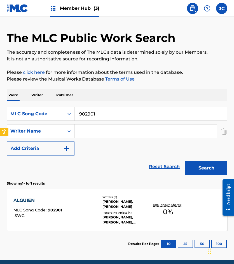
scroll to position [38, 0]
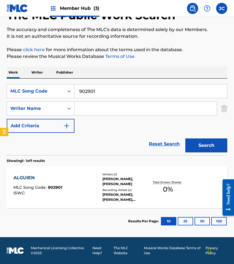
click at [102, 92] on input "902901" at bounding box center [150, 91] width 153 height 13
paste input "A6030H"
type input "A6030H"
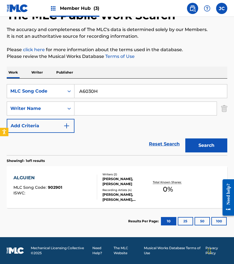
click at [185, 139] on button "Search" at bounding box center [206, 146] width 42 height 14
click at [114, 176] on div "Writers ( 1 )" at bounding box center [125, 175] width 47 height 4
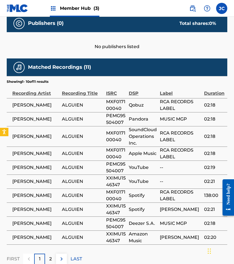
scroll to position [252, 0]
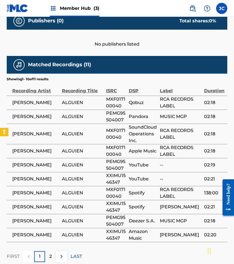
drag, startPoint x: 7, startPoint y: 95, endPoint x: 62, endPoint y: 101, distance: 54.6
click at [62, 101] on td "[PERSON_NAME]" at bounding box center [34, 103] width 55 height 14
click at [54, 106] on span "[PERSON_NAME]" at bounding box center [35, 102] width 47 height 7
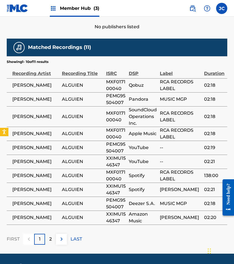
scroll to position [283, 0]
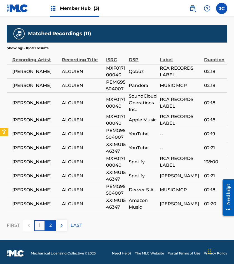
click at [46, 223] on div "2" at bounding box center [50, 225] width 11 height 11
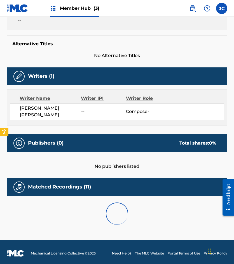
scroll to position [151, 0]
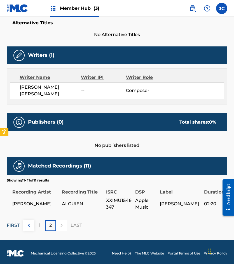
click at [13, 222] on p "FIRST" at bounding box center [13, 225] width 13 height 7
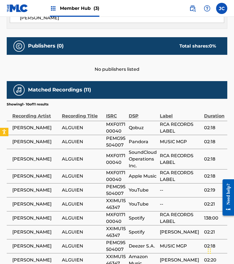
scroll to position [227, 0]
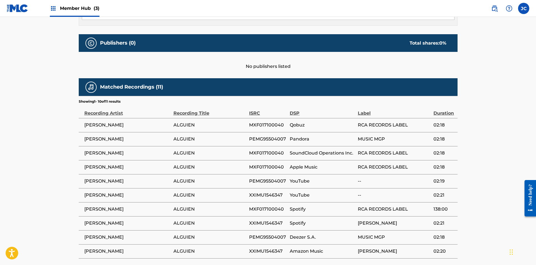
drag, startPoint x: 84, startPoint y: 125, endPoint x: 131, endPoint y: 125, distance: 47.0
click at [131, 125] on span "[PERSON_NAME]" at bounding box center [127, 125] width 86 height 7
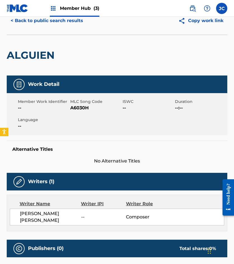
scroll to position [0, 0]
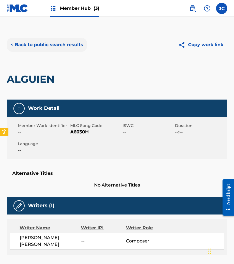
click at [51, 42] on button "< Back to public search results" at bounding box center [47, 45] width 80 height 14
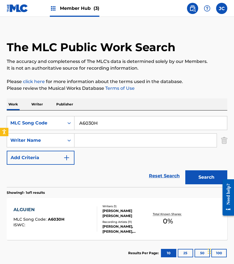
click at [104, 120] on input "A6030H" at bounding box center [150, 122] width 153 height 13
paste input "914898"
type input "914898"
click at [185, 171] on button "Search" at bounding box center [206, 178] width 42 height 14
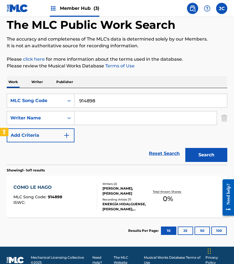
scroll to position [38, 0]
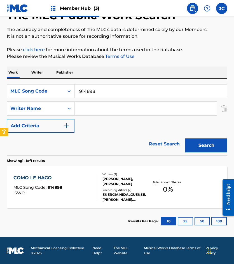
click at [111, 181] on div "[PERSON_NAME], [PERSON_NAME]" at bounding box center [125, 182] width 47 height 10
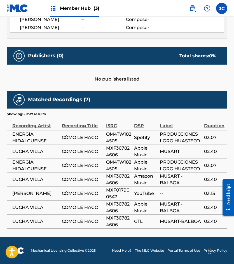
scroll to position [218, 0]
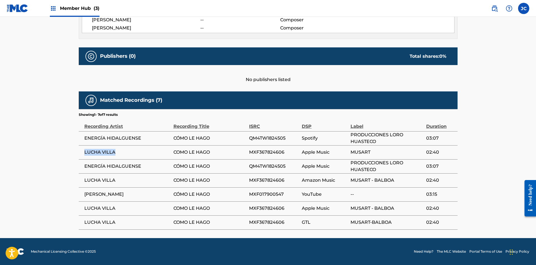
drag, startPoint x: 84, startPoint y: 152, endPoint x: 129, endPoint y: 152, distance: 44.2
click at [129, 152] on span "LUCHA VILLA" at bounding box center [127, 152] width 86 height 7
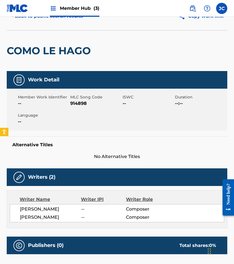
scroll to position [0, 0]
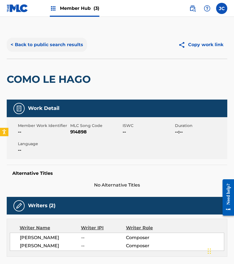
click at [58, 42] on button "< Back to public search results" at bounding box center [47, 45] width 80 height 14
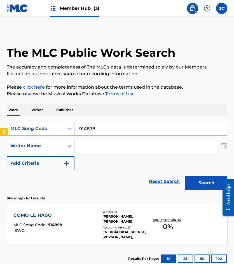
scroll to position [6, 0]
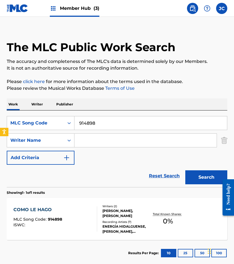
click at [102, 127] on input "914898" at bounding box center [150, 122] width 153 height 13
paste input "E4242H"
click at [185, 171] on button "Search" at bounding box center [206, 178] width 42 height 14
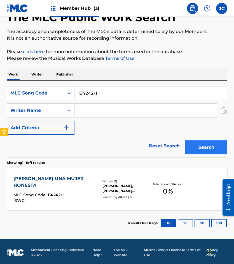
scroll to position [38, 0]
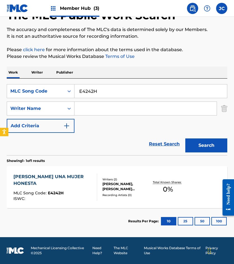
click at [54, 150] on div "Reset Search Search" at bounding box center [117, 144] width 221 height 22
click at [109, 95] on input "E4242H" at bounding box center [150, 91] width 153 height 13
paste input "M7355T"
type input "M7355T"
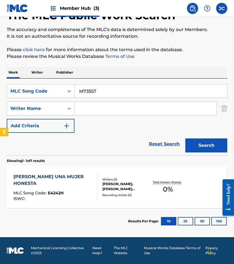
click at [185, 139] on button "Search" at bounding box center [206, 146] width 42 height 14
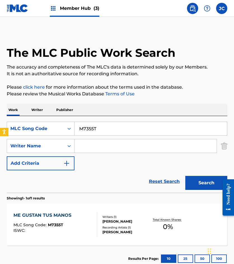
click at [122, 229] on div "Recording Artists ( 1 )" at bounding box center [125, 228] width 47 height 4
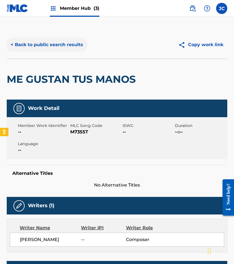
click at [67, 42] on button "< Back to public search results" at bounding box center [47, 45] width 80 height 14
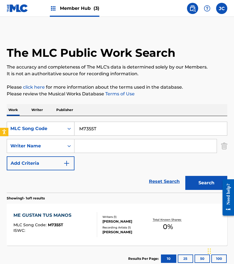
click at [42, 132] on div "MLC Song Code" at bounding box center [35, 128] width 50 height 7
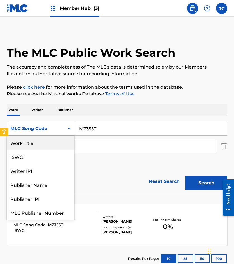
click at [41, 147] on div "Work Title" at bounding box center [40, 143] width 67 height 14
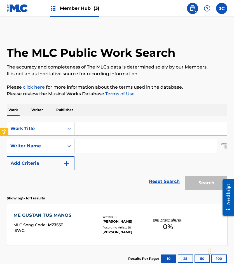
click at [101, 128] on input "Search Form" at bounding box center [150, 128] width 153 height 13
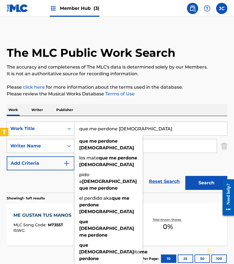
type input "que me perdone [DEMOGRAPHIC_DATA]"
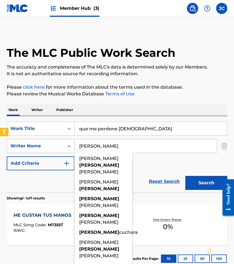
type input "[PERSON_NAME]"
click at [185, 176] on button "Search" at bounding box center [206, 183] width 42 height 14
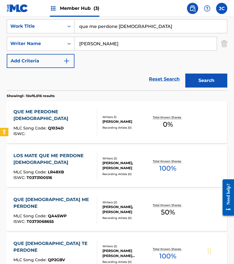
scroll to position [112, 0]
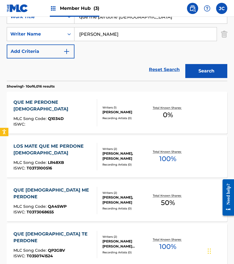
click at [78, 116] on div "QUE ME PERDONE DIOS MLC Song Code : Q1034D ISWC :" at bounding box center [55, 112] width 84 height 27
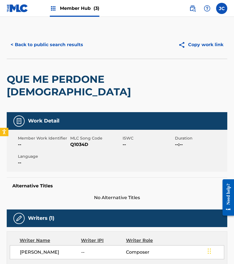
click at [80, 141] on span "Q1034D" at bounding box center [95, 144] width 51 height 7
click at [64, 137] on div "Member Work Identifier -- MLC Song Code Q1034D ISWC -- Duration --:-- Language …" at bounding box center [117, 151] width 221 height 42
click at [84, 141] on span "Q1034D" at bounding box center [95, 144] width 51 height 7
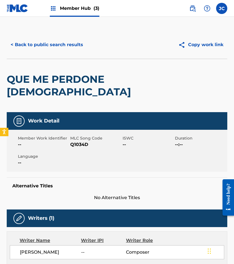
click at [39, 89] on div "QUE ME PERDONE [DEMOGRAPHIC_DATA]" at bounding box center [73, 85] width 132 height 53
click at [52, 45] on button "< Back to public search results" at bounding box center [47, 45] width 80 height 14
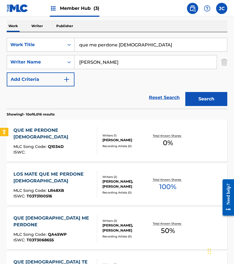
scroll to position [28, 0]
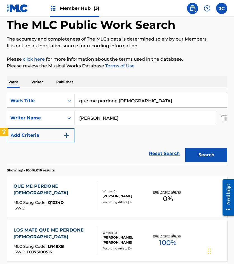
click at [115, 105] on input "que me perdone [DEMOGRAPHIC_DATA]" at bounding box center [150, 100] width 153 height 13
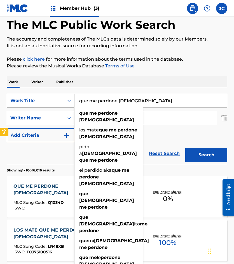
click at [55, 102] on div "Work Title" at bounding box center [35, 100] width 50 height 7
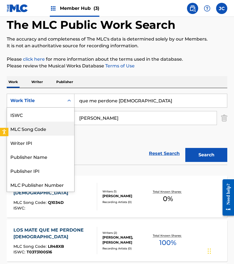
scroll to position [14, 0]
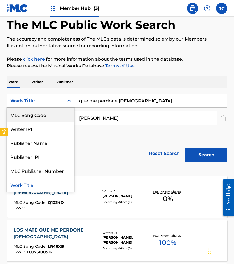
click at [54, 116] on div "MLC Song Code" at bounding box center [40, 115] width 67 height 14
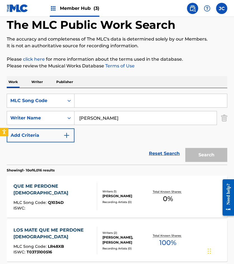
click at [107, 103] on input "Search Form" at bounding box center [150, 100] width 153 height 13
paste input "920559"
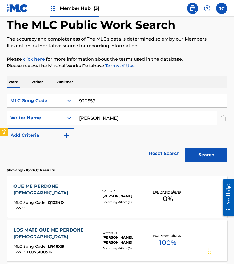
type input "920559"
click at [185, 148] on button "Search" at bounding box center [206, 155] width 42 height 14
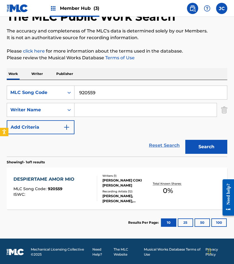
scroll to position [38, 0]
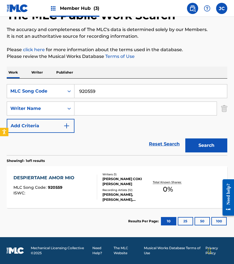
click at [113, 91] on input "920559" at bounding box center [150, 91] width 153 height 13
paste input "9733"
type input "929733"
click at [185, 139] on button "Search" at bounding box center [206, 146] width 42 height 14
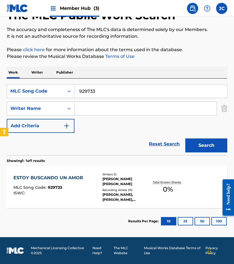
click at [113, 191] on div "Recording Artists ( 15 )" at bounding box center [125, 190] width 47 height 4
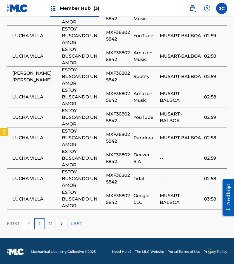
scroll to position [356, 0]
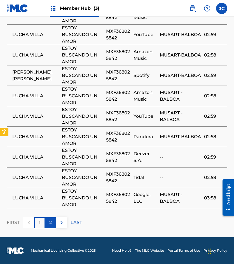
click at [50, 222] on p "2" at bounding box center [50, 223] width 3 height 7
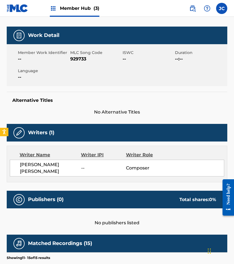
scroll to position [0, 0]
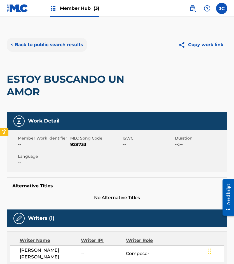
click at [62, 43] on button "< Back to public search results" at bounding box center [47, 45] width 80 height 14
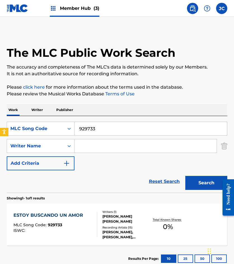
scroll to position [6, 0]
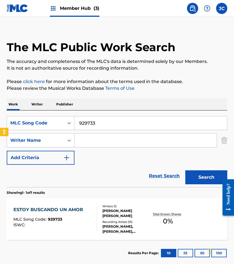
click at [86, 124] on input "929733" at bounding box center [150, 122] width 153 height 13
paste input "03668"
type input "903668"
click at [185, 171] on button "Search" at bounding box center [206, 178] width 42 height 14
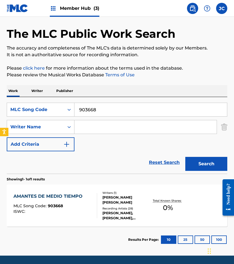
scroll to position [38, 0]
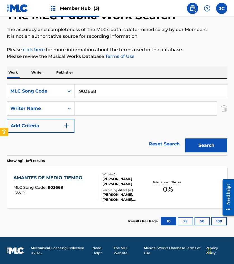
click at [118, 194] on div "[PERSON_NAME], [PERSON_NAME], [PERSON_NAME], [PERSON_NAME], [PERSON_NAME]" at bounding box center [125, 197] width 47 height 10
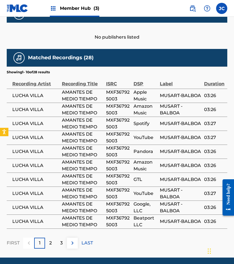
scroll to position [292, 0]
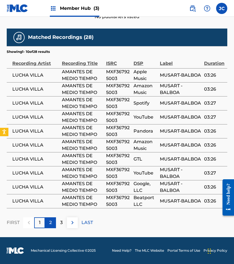
click at [48, 223] on div "2" at bounding box center [50, 223] width 11 height 11
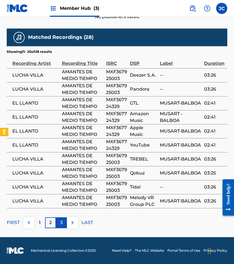
click at [59, 222] on div "3" at bounding box center [61, 223] width 11 height 11
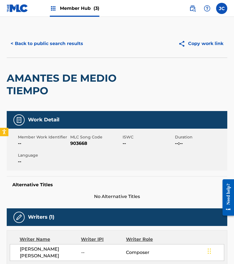
scroll to position [0, 0]
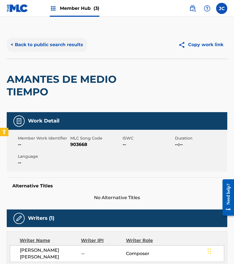
click at [64, 44] on button "< Back to public search results" at bounding box center [47, 45] width 80 height 14
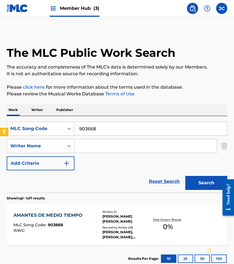
scroll to position [6, 0]
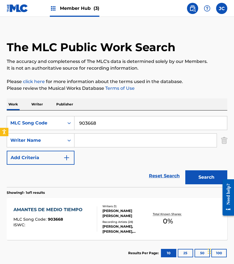
click at [106, 118] on input "903668" at bounding box center [150, 122] width 153 height 13
paste input "L6667J"
click at [185, 171] on button "Search" at bounding box center [206, 178] width 42 height 14
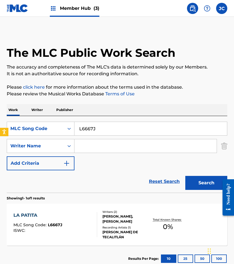
scroll to position [10, 0]
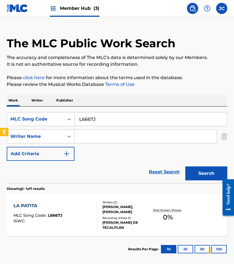
click at [46, 173] on div "Reset Search Search" at bounding box center [117, 172] width 221 height 22
click at [107, 118] on input "L6667J" at bounding box center [150, 119] width 153 height 13
paste input "P2479E"
click at [185, 167] on button "Search" at bounding box center [206, 174] width 42 height 14
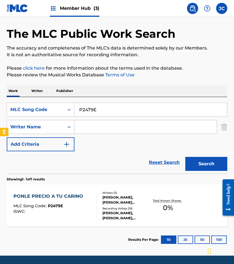
scroll to position [38, 0]
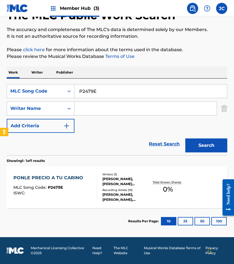
click at [105, 87] on input "P2479E" at bounding box center [150, 91] width 153 height 13
paste input "A60303"
click at [185, 139] on button "Search" at bounding box center [206, 146] width 42 height 14
click at [103, 84] on div "A60303" at bounding box center [150, 91] width 153 height 14
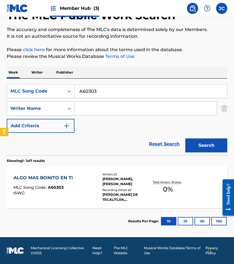
click at [103, 88] on input "A60303" at bounding box center [150, 91] width 153 height 13
paste input "E4242J"
type input "E4242J"
click at [185, 139] on button "Search" at bounding box center [206, 146] width 42 height 14
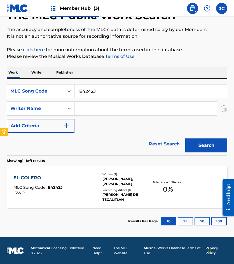
click at [45, 190] on div "MLC Song Code : E4242J" at bounding box center [37, 189] width 49 height 6
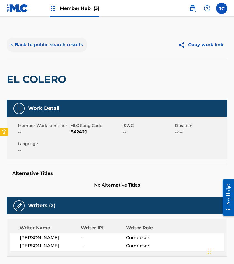
click at [74, 44] on button "< Back to public search results" at bounding box center [47, 45] width 80 height 14
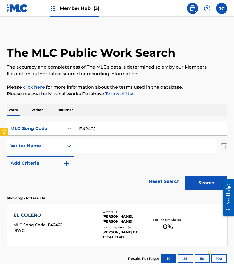
scroll to position [6, 0]
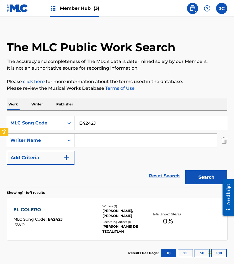
click at [78, 124] on input "E4242J" at bounding box center [150, 122] width 153 height 13
paste input "L66657"
type input "L66657"
click at [185, 171] on button "Search" at bounding box center [206, 178] width 42 height 14
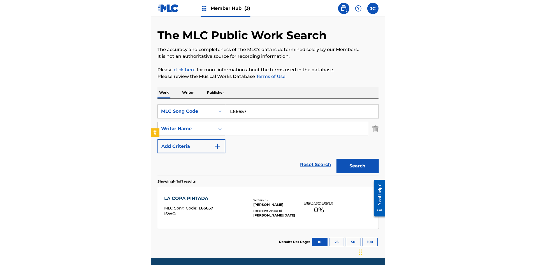
scroll to position [38, 0]
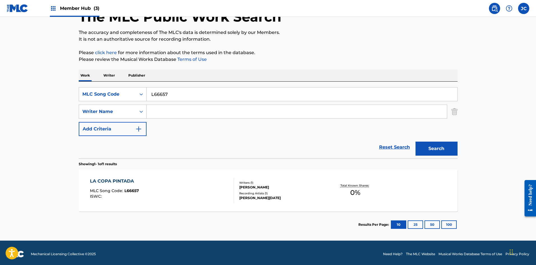
click at [166, 190] on div "LA COPA PINTADA MLC Song Code : L66657 ISWC :" at bounding box center [162, 190] width 144 height 25
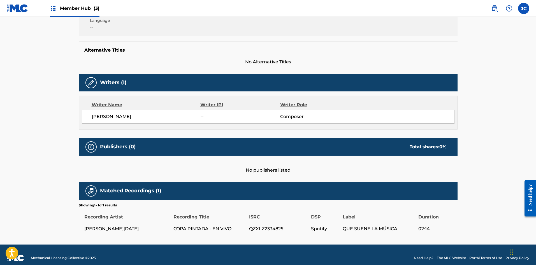
scroll to position [130, 0]
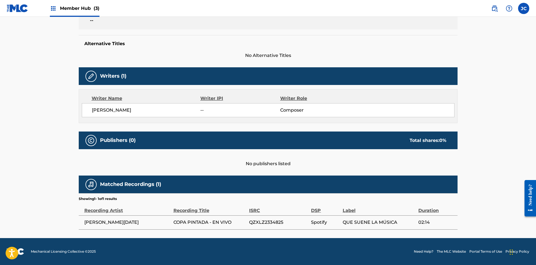
click at [124, 223] on span "[PERSON_NAME][DATE]" at bounding box center [127, 222] width 86 height 7
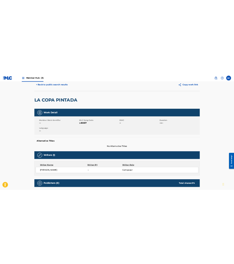
scroll to position [0, 0]
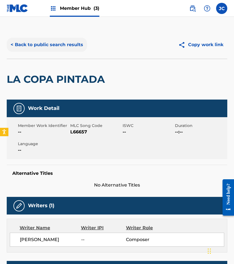
click at [48, 44] on button "< Back to public search results" at bounding box center [47, 45] width 80 height 14
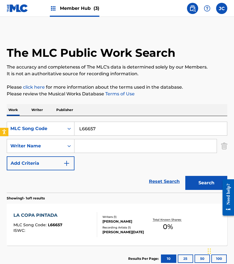
scroll to position [6, 0]
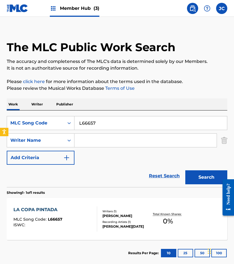
click at [110, 120] on input "L66657" at bounding box center [150, 122] width 153 height 13
click at [59, 124] on div "MLC Song Code" at bounding box center [35, 123] width 50 height 7
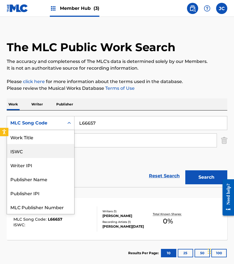
scroll to position [0, 0]
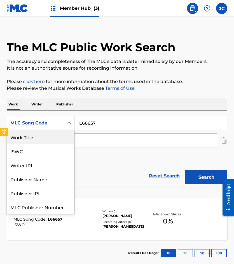
click at [48, 139] on div "Work Title" at bounding box center [40, 137] width 67 height 14
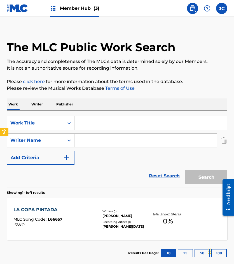
click at [86, 127] on input "Search Form" at bounding box center [150, 122] width 153 height 13
paste input "• VAMOS A CAN CUN"
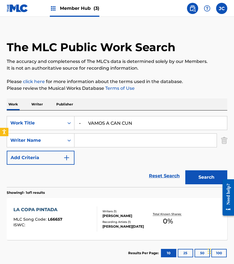
click at [89, 123] on input "• VAMOS A CAN CUN" at bounding box center [150, 122] width 153 height 13
click at [107, 132] on div "vamos a can cun" at bounding box center [108, 136] width 68 height 10
type input "vamos a can cun"
click at [108, 143] on input "Search Form" at bounding box center [145, 140] width 142 height 13
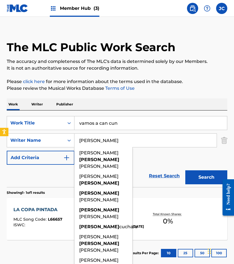
click at [185, 171] on button "Search" at bounding box center [206, 178] width 42 height 14
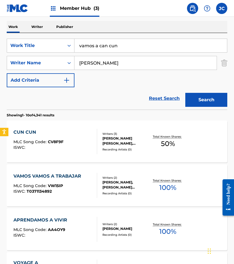
scroll to position [56, 0]
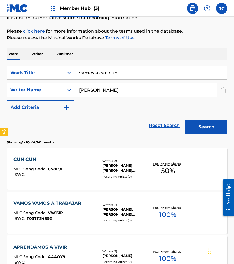
drag, startPoint x: 95, startPoint y: 89, endPoint x: 83, endPoint y: 88, distance: 11.8
click at [84, 88] on input "[PERSON_NAME]" at bounding box center [145, 89] width 142 height 13
type input "e"
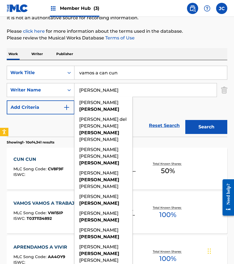
type input "[PERSON_NAME]"
click at [185, 120] on button "Search" at bounding box center [206, 127] width 42 height 14
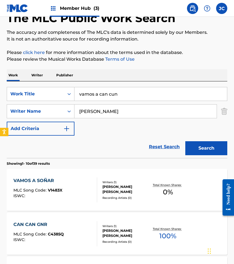
scroll to position [84, 0]
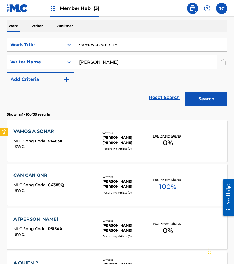
drag, startPoint x: 47, startPoint y: 95, endPoint x: 64, endPoint y: 88, distance: 18.0
click at [47, 95] on div "Reset Search Search" at bounding box center [117, 98] width 221 height 22
click at [59, 51] on div "Work Title" at bounding box center [41, 45] width 68 height 14
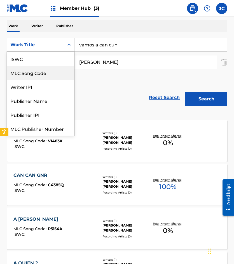
click at [58, 66] on div "MLC Song Code" at bounding box center [40, 73] width 67 height 14
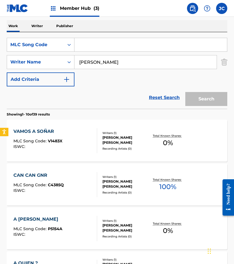
click at [97, 41] on input "Search Form" at bounding box center [150, 44] width 153 height 13
paste input "L66653"
type input "L66653"
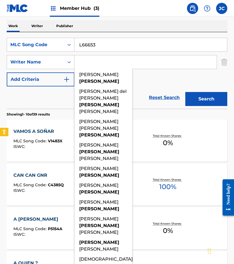
click at [185, 92] on button "Search" at bounding box center [206, 99] width 42 height 14
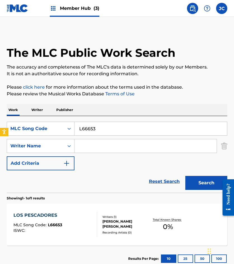
click at [54, 178] on div "Reset Search Search" at bounding box center [117, 182] width 221 height 22
click at [98, 132] on input "L66653" at bounding box center [150, 128] width 153 height 13
paste input "4"
click at [185, 176] on button "Search" at bounding box center [206, 183] width 42 height 14
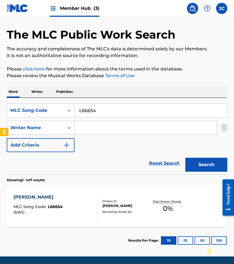
scroll to position [38, 0]
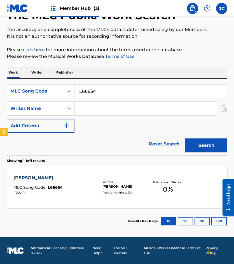
click at [118, 92] on input "L66654" at bounding box center [150, 91] width 153 height 13
paste input "S9254J"
click at [185, 139] on button "Search" at bounding box center [206, 146] width 42 height 14
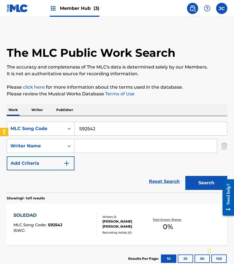
scroll to position [28, 0]
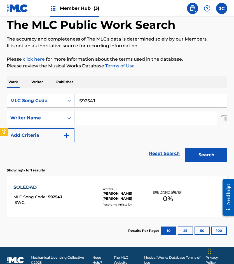
click at [54, 159] on div "Reset Search Search" at bounding box center [117, 154] width 221 height 22
click at [102, 101] on input "S9254J" at bounding box center [150, 100] width 153 height 13
paste input "Q1034B"
click at [185, 148] on button "Search" at bounding box center [206, 155] width 42 height 14
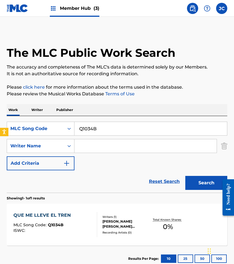
scroll to position [38, 0]
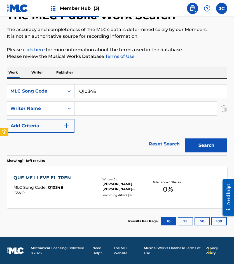
click at [108, 92] on input "Q1034B" at bounding box center [150, 91] width 153 height 13
paste input "L02742"
type input "L02742"
click at [185, 139] on button "Search" at bounding box center [206, 146] width 42 height 14
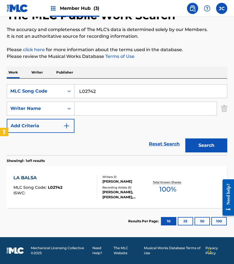
click at [141, 197] on div "[PERSON_NAME], [PERSON_NAME], [PERSON_NAME], [PERSON_NAME], [PERSON_NAME]" at bounding box center [125, 195] width 47 height 10
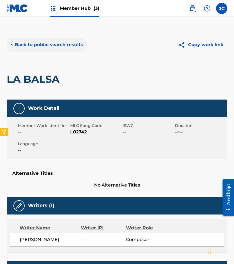
click at [50, 43] on button "< Back to public search results" at bounding box center [47, 45] width 80 height 14
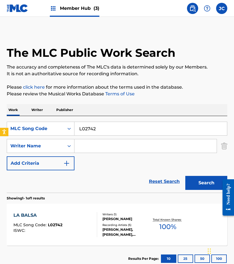
scroll to position [6, 0]
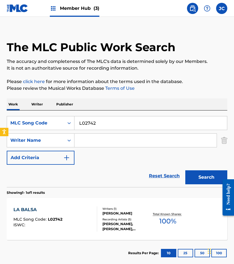
click at [137, 222] on div "[PERSON_NAME], [PERSON_NAME], [PERSON_NAME], [PERSON_NAME], [PERSON_NAME]" at bounding box center [125, 227] width 47 height 10
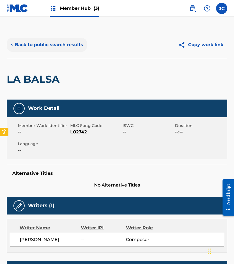
click at [68, 47] on button "< Back to public search results" at bounding box center [47, 45] width 80 height 14
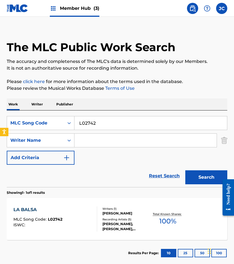
click at [110, 125] on input "L02742" at bounding box center [150, 122] width 153 height 13
paste input "E4241N"
click at [185, 171] on button "Search" at bounding box center [206, 178] width 42 height 14
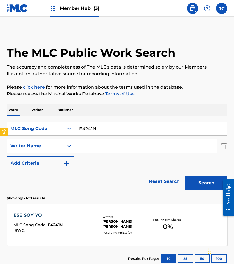
scroll to position [28, 0]
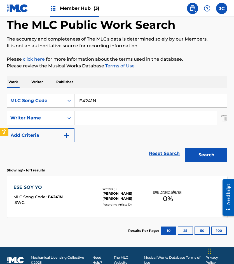
drag, startPoint x: 73, startPoint y: 152, endPoint x: 82, endPoint y: 132, distance: 21.4
click at [73, 152] on div "Reset Search Search" at bounding box center [117, 154] width 221 height 22
click at [103, 102] on input "E4241N" at bounding box center [150, 100] width 153 height 13
paste input "P48168"
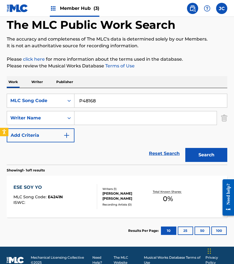
click at [185, 148] on button "Search" at bounding box center [206, 155] width 42 height 14
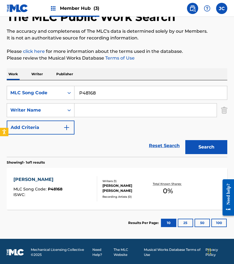
scroll to position [38, 0]
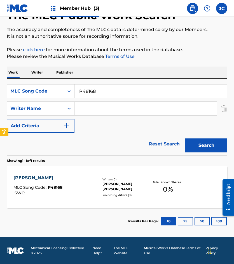
drag, startPoint x: 61, startPoint y: 146, endPoint x: 97, endPoint y: 118, distance: 45.5
click at [61, 146] on div "Reset Search Search" at bounding box center [117, 144] width 221 height 22
click at [112, 95] on input "P48168" at bounding box center [150, 91] width 153 height 13
paste input "G3602D"
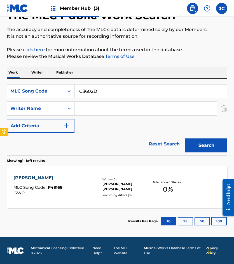
click at [185, 139] on button "Search" at bounding box center [206, 146] width 42 height 14
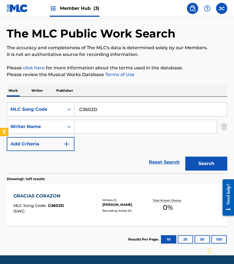
scroll to position [28, 0]
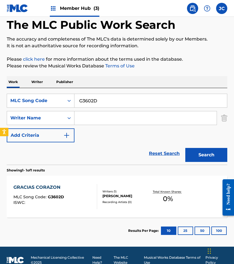
click at [63, 153] on div "Reset Search Search" at bounding box center [117, 154] width 221 height 22
click at [103, 104] on input "G3602D" at bounding box center [150, 100] width 153 height 13
paste input "S7399K"
click at [185, 148] on button "Search" at bounding box center [206, 155] width 42 height 14
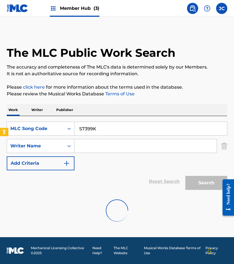
scroll to position [0, 0]
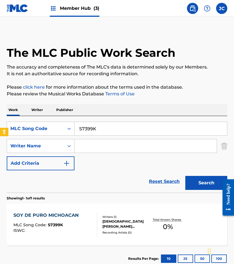
click at [33, 185] on div "Reset Search Search" at bounding box center [117, 182] width 221 height 22
click at [123, 125] on input "S7399K" at bounding box center [150, 128] width 153 height 13
paste input "O28264"
click at [185, 176] on button "Search" at bounding box center [206, 183] width 42 height 14
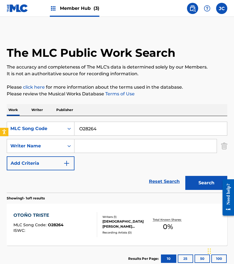
click at [67, 179] on div "Reset Search Search" at bounding box center [117, 182] width 221 height 22
click at [104, 122] on input "O28264" at bounding box center [150, 128] width 153 height 13
paste input "C5961P"
click at [185, 176] on button "Search" at bounding box center [206, 183] width 42 height 14
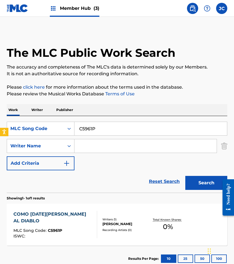
drag, startPoint x: 61, startPoint y: 181, endPoint x: 115, endPoint y: 149, distance: 63.4
click at [61, 181] on div "Reset Search Search" at bounding box center [117, 182] width 221 height 22
click at [116, 127] on input "C5961P" at bounding box center [150, 128] width 153 height 13
paste input "9B"
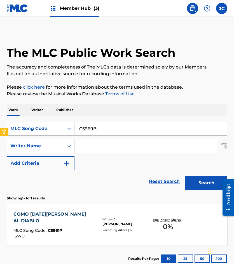
click at [185, 176] on button "Search" at bounding box center [206, 183] width 42 height 14
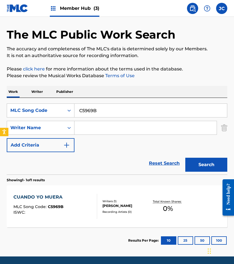
scroll to position [28, 0]
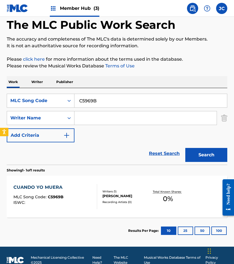
drag, startPoint x: 63, startPoint y: 159, endPoint x: 79, endPoint y: 129, distance: 33.7
click at [63, 159] on div "Reset Search Search" at bounding box center [117, 154] width 221 height 22
click at [94, 102] on input "C5969B" at bounding box center [150, 100] width 153 height 13
paste input "A5449R"
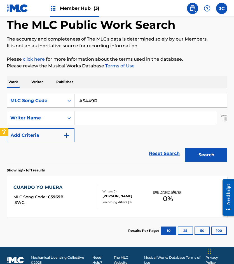
click at [185, 148] on button "Search" at bounding box center [206, 155] width 42 height 14
click at [28, 155] on div "Reset Search Search" at bounding box center [117, 154] width 221 height 22
click at [116, 104] on input "A5449R" at bounding box center [150, 100] width 153 height 13
paste input "E3556A"
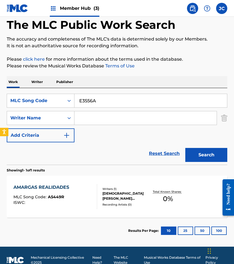
click at [185, 148] on button "Search" at bounding box center [206, 155] width 42 height 14
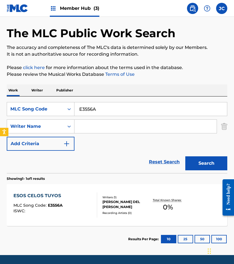
scroll to position [38, 0]
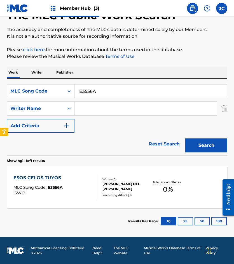
click at [110, 94] on input "E3556A" at bounding box center [150, 91] width 153 height 13
paste input "979111"
type input "979111"
click at [185, 139] on button "Search" at bounding box center [206, 146] width 42 height 14
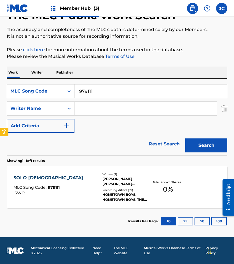
click at [111, 175] on div "Writers ( 2 )" at bounding box center [125, 175] width 47 height 4
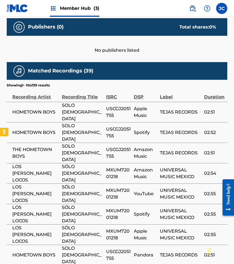
scroll to position [288, 0]
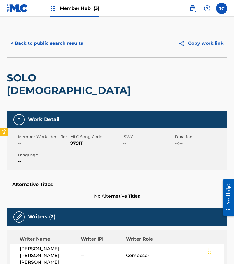
scroll to position [0, 0]
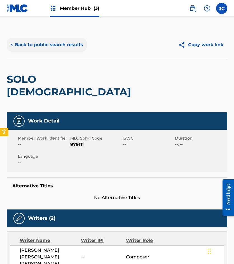
click at [71, 44] on button "< Back to public search results" at bounding box center [47, 45] width 80 height 14
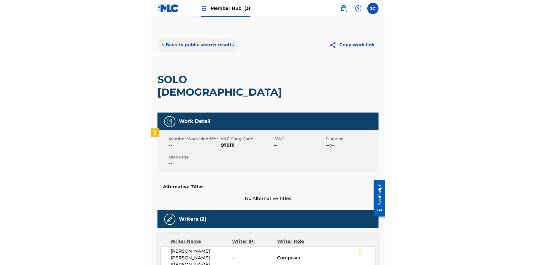
scroll to position [6, 0]
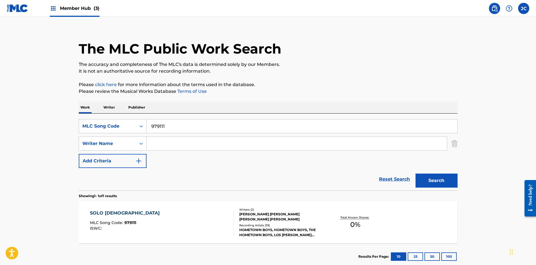
click at [187, 207] on div "SOLO [DEMOGRAPHIC_DATA] MLC Song Code : 979111 ISWC : Writers ( 2 ) [PERSON_NAM…" at bounding box center [268, 222] width 379 height 42
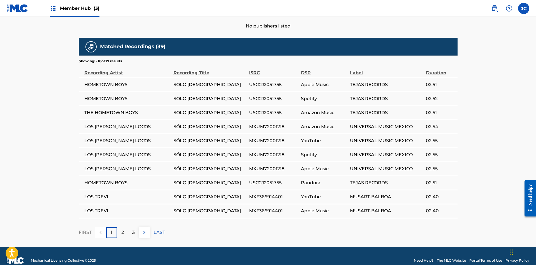
scroll to position [281, 0]
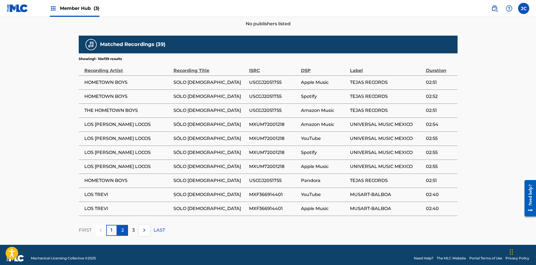
click at [120, 225] on div "2" at bounding box center [122, 230] width 11 height 11
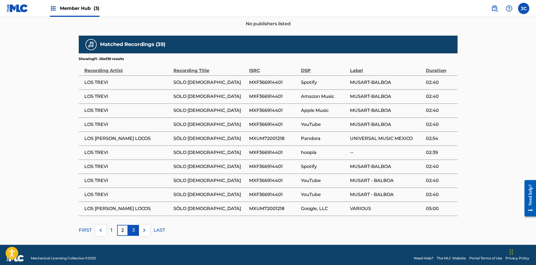
click at [130, 225] on div "3" at bounding box center [133, 230] width 11 height 11
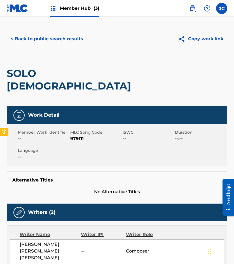
scroll to position [0, 0]
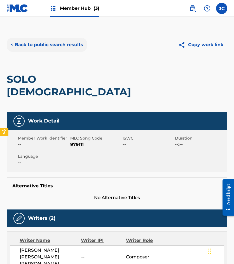
click at [75, 41] on button "< Back to public search results" at bounding box center [47, 45] width 80 height 14
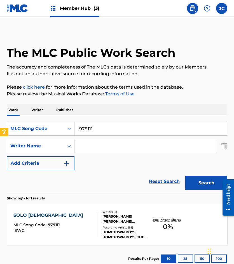
scroll to position [6, 0]
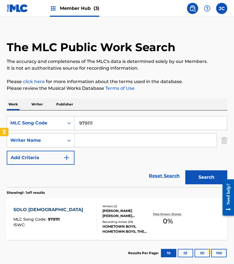
click at [103, 126] on input "979111" at bounding box center [150, 122] width 153 height 13
paste input "U13356"
click at [185, 171] on button "Search" at bounding box center [206, 178] width 42 height 14
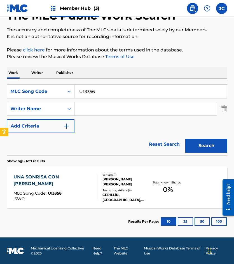
scroll to position [38, 0]
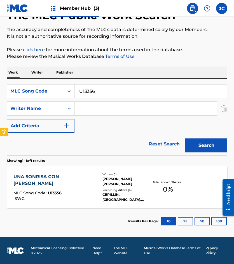
click at [106, 94] on input "U13356" at bounding box center [150, 91] width 153 height 13
paste input "M65159"
type input "M65159"
click at [185, 139] on button "Search" at bounding box center [206, 146] width 42 height 14
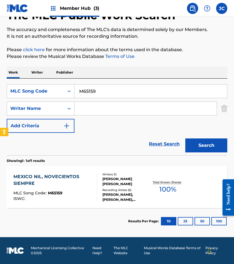
click at [128, 175] on div "Writers ( 1 )" at bounding box center [125, 175] width 47 height 4
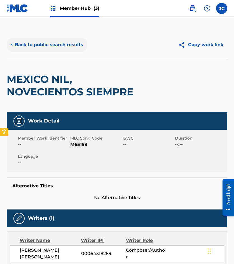
click at [68, 46] on button "< Back to public search results" at bounding box center [47, 45] width 80 height 14
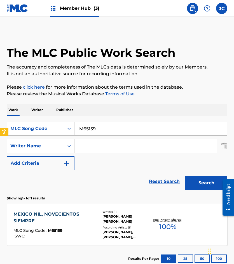
scroll to position [6, 0]
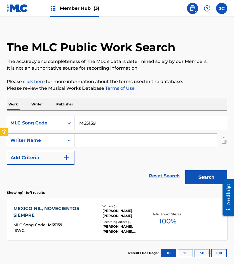
click at [108, 123] on input "M65159" at bounding box center [150, 122] width 153 height 13
paste input "P5490T"
type input "P5490T"
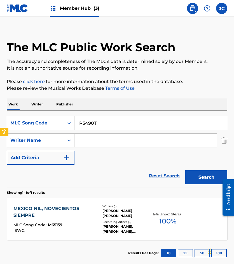
click at [185, 171] on button "Search" at bounding box center [206, 178] width 42 height 14
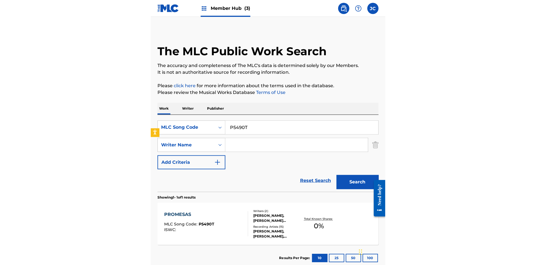
scroll to position [28, 0]
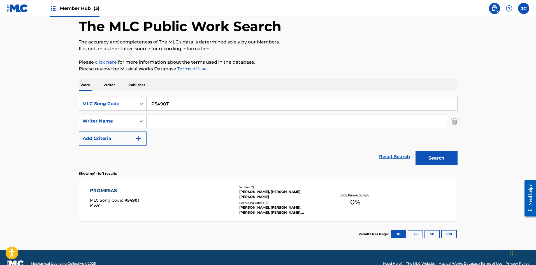
click at [234, 198] on div "[PERSON_NAME], [PERSON_NAME] [PERSON_NAME]" at bounding box center [281, 194] width 85 height 10
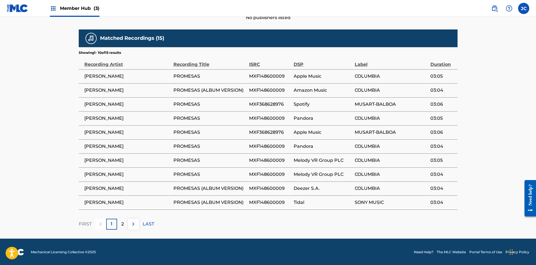
scroll to position [281, 0]
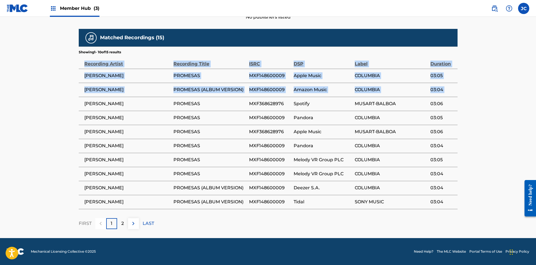
drag, startPoint x: 80, startPoint y: 106, endPoint x: 469, endPoint y: 104, distance: 389.3
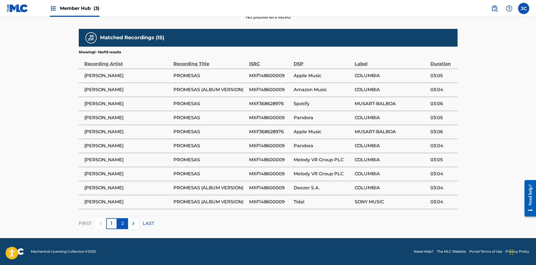
click at [123, 221] on p "2" at bounding box center [122, 223] width 3 height 7
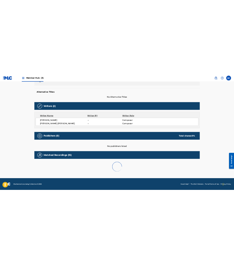
scroll to position [211, 0]
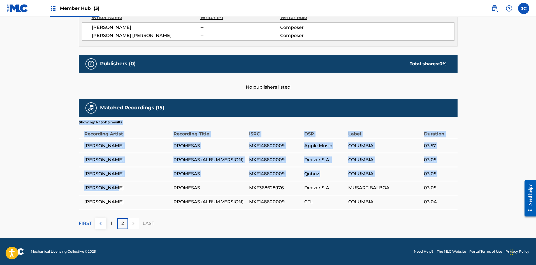
drag, startPoint x: 120, startPoint y: 187, endPoint x: 78, endPoint y: 188, distance: 42.3
click at [78, 188] on div "< Back to public search results Copy work link PROMESAS Work Detail Member Work…" at bounding box center [268, 24] width 392 height 409
click at [90, 190] on span "[PERSON_NAME]" at bounding box center [127, 187] width 86 height 7
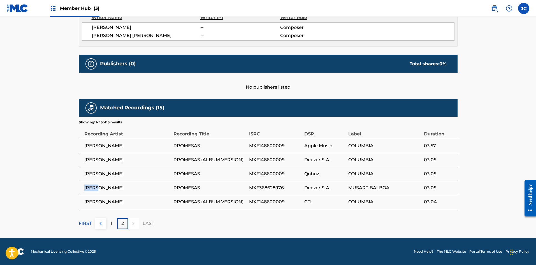
click at [90, 190] on span "[PERSON_NAME]" at bounding box center [127, 187] width 86 height 7
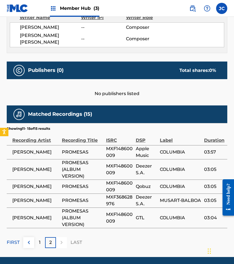
click at [106, 162] on td "PROMESAS (ALBUM VERSION)" at bounding box center [84, 169] width 44 height 20
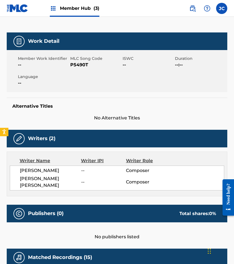
scroll to position [43, 0]
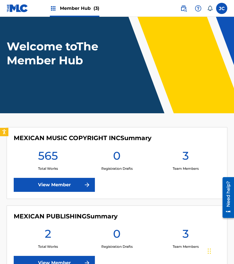
scroll to position [28, 0]
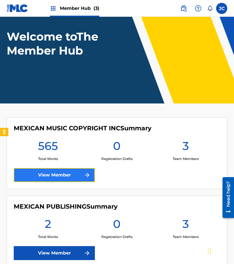
click at [64, 176] on link "View Member" at bounding box center [54, 175] width 81 height 14
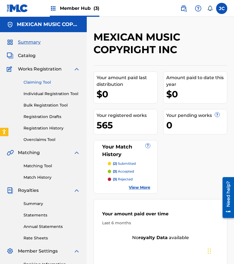
click at [40, 83] on link "Claiming Tool" at bounding box center [52, 83] width 57 height 6
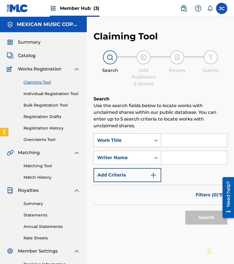
click at [144, 145] on div "Work Title" at bounding box center [122, 140] width 57 height 11
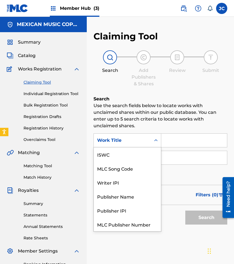
scroll to position [14, 0]
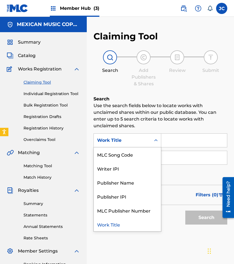
click at [140, 152] on div "MLC Song Code" at bounding box center [127, 155] width 67 height 14
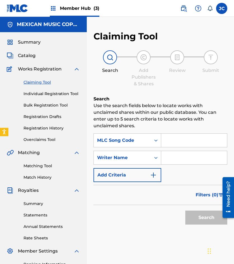
click at [181, 143] on input "Search Form" at bounding box center [194, 140] width 66 height 13
paste input "906414"
type input "906414"
click at [185, 211] on button "Search" at bounding box center [206, 218] width 42 height 14
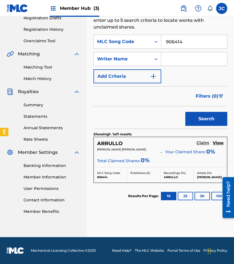
click at [200, 145] on h5 "Claim" at bounding box center [203, 143] width 13 height 5
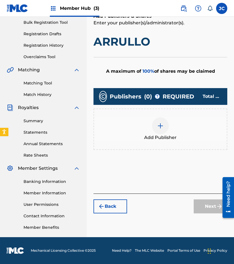
scroll to position [83, 0]
click at [158, 124] on img at bounding box center [160, 126] width 7 height 7
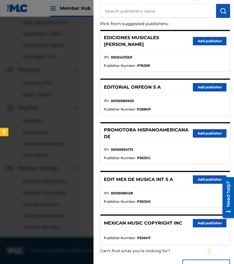
scroll to position [57, 0]
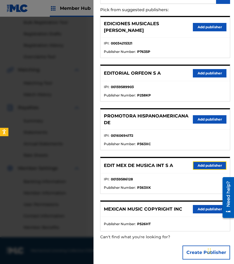
click at [203, 165] on button "Add publisher" at bounding box center [210, 166] width 34 height 8
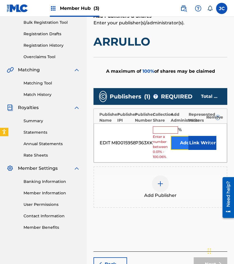
click at [178, 146] on button "Add" at bounding box center [185, 143] width 28 height 14
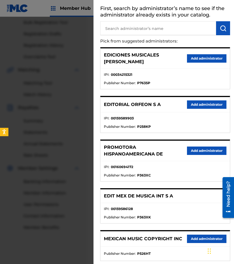
scroll to position [56, 0]
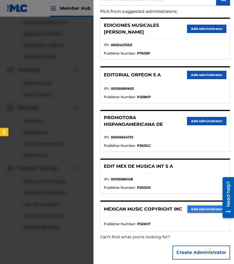
click at [201, 208] on button "Add administrator" at bounding box center [206, 209] width 39 height 8
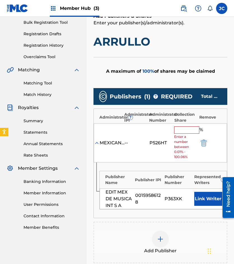
click at [180, 130] on input "text" at bounding box center [186, 130] width 25 height 7
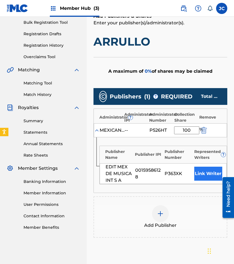
type input "100"
click at [210, 172] on button "Link Writer" at bounding box center [208, 174] width 28 height 14
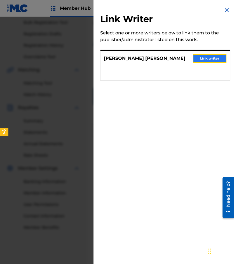
click at [204, 58] on button "Link writer" at bounding box center [210, 58] width 34 height 8
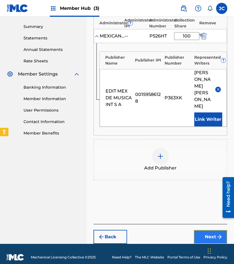
click at [204, 230] on button "Next" at bounding box center [211, 237] width 34 height 14
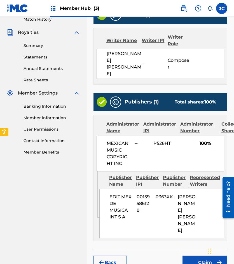
scroll to position [177, 0]
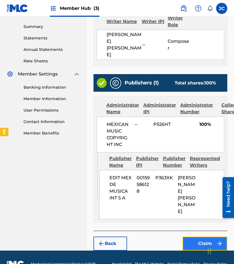
click at [207, 237] on button "Claim" at bounding box center [205, 244] width 45 height 14
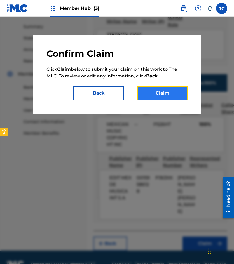
click at [162, 95] on button "Claim" at bounding box center [162, 93] width 50 height 14
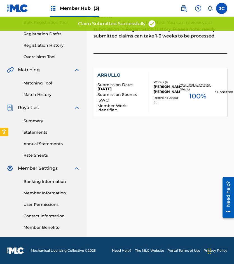
scroll to position [83, 0]
drag, startPoint x: 39, startPoint y: 84, endPoint x: 30, endPoint y: 11, distance: 73.2
click at [39, 84] on link "Matching Tool" at bounding box center [52, 83] width 57 height 6
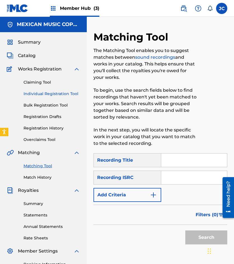
drag, startPoint x: 45, startPoint y: 80, endPoint x: 71, endPoint y: 97, distance: 31.5
click at [45, 80] on link "Claiming Tool" at bounding box center [52, 83] width 57 height 6
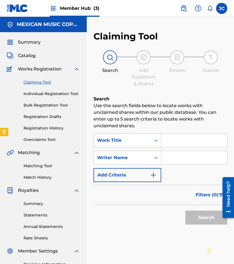
click at [137, 141] on div "Work Title" at bounding box center [122, 140] width 50 height 7
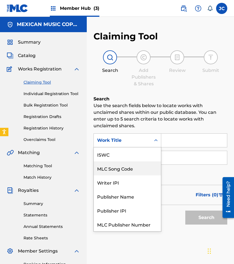
scroll to position [14, 0]
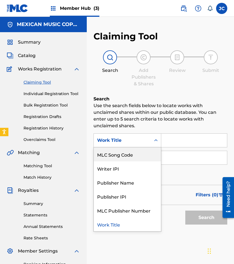
click at [124, 159] on div "MLC Song Code" at bounding box center [127, 155] width 67 height 14
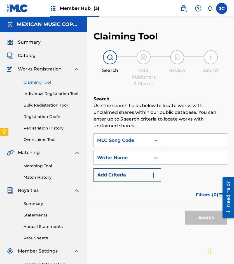
click at [174, 137] on input "Search Form" at bounding box center [194, 140] width 66 height 13
paste input "A54798"
type input "A54798"
click at [185, 211] on button "Search" at bounding box center [206, 218] width 42 height 14
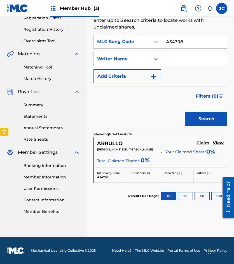
click at [201, 143] on h5 "Claim" at bounding box center [203, 143] width 13 height 5
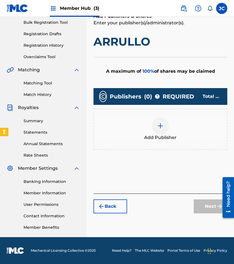
click at [161, 127] on img at bounding box center [160, 126] width 7 height 7
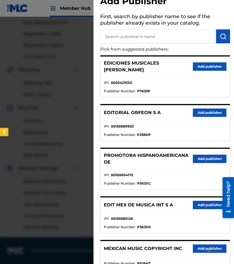
scroll to position [28, 0]
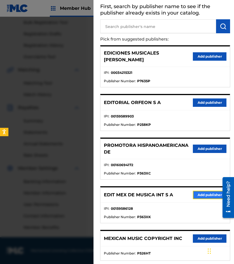
click at [197, 191] on button "Add publisher" at bounding box center [210, 195] width 34 height 8
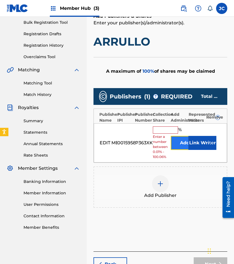
click at [177, 142] on button "Add" at bounding box center [185, 143] width 28 height 14
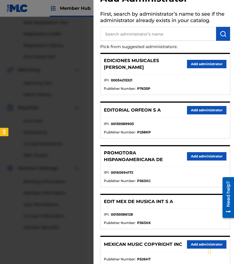
scroll to position [56, 0]
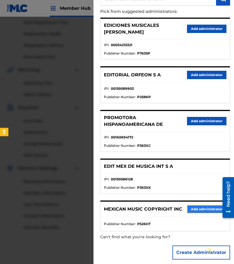
click at [190, 205] on button "Add administrator" at bounding box center [206, 209] width 39 height 8
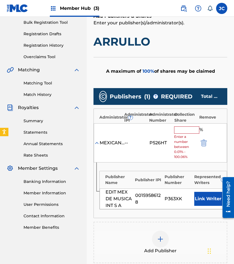
click at [180, 132] on input "text" at bounding box center [186, 130] width 25 height 7
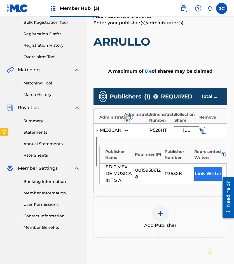
type input "100"
click at [206, 171] on button "Link Writer" at bounding box center [208, 174] width 28 height 14
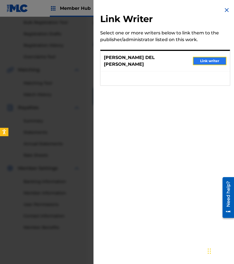
click at [204, 60] on button "Link writer" at bounding box center [210, 61] width 34 height 8
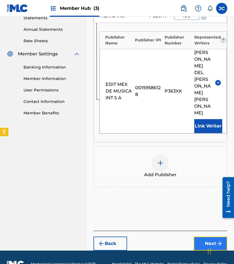
click at [201, 237] on button "Next" at bounding box center [211, 244] width 34 height 14
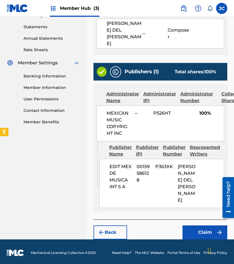
scroll to position [204, 0]
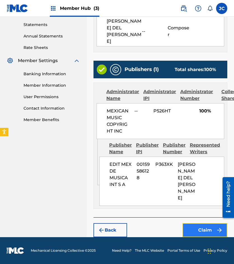
click at [199, 227] on button "Claim" at bounding box center [205, 230] width 45 height 14
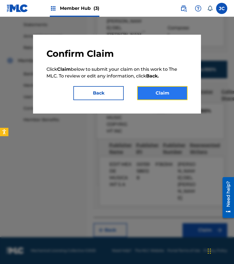
click at [168, 95] on button "Claim" at bounding box center [162, 93] width 50 height 14
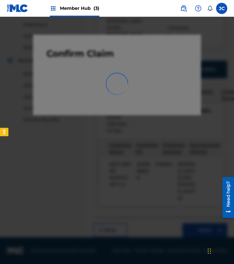
scroll to position [83, 0]
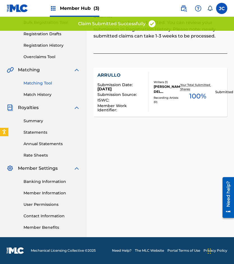
click at [37, 81] on link "Matching Tool" at bounding box center [52, 83] width 57 height 6
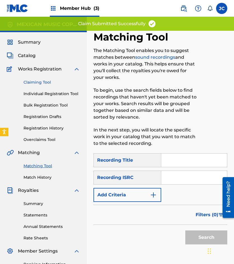
click at [33, 81] on link "Claiming Tool" at bounding box center [52, 83] width 57 height 6
